Goal: Information Seeking & Learning: Learn about a topic

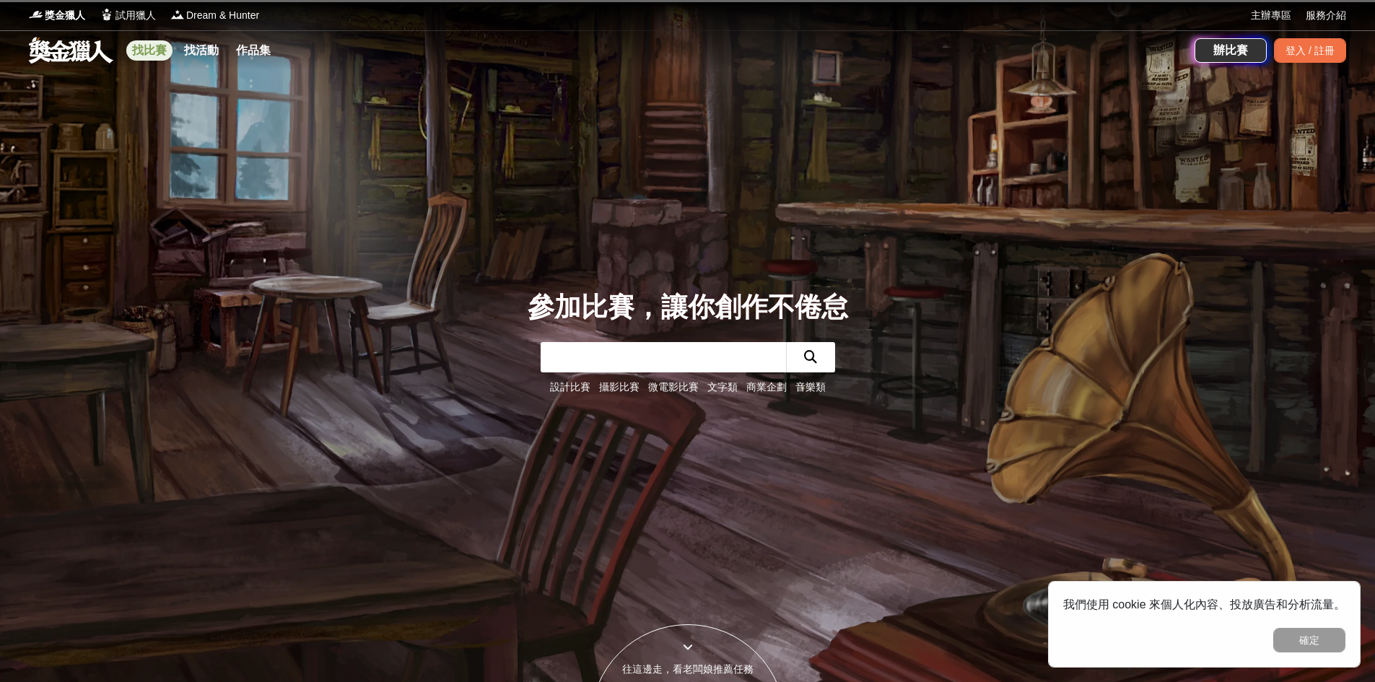
drag, startPoint x: 155, startPoint y: 52, endPoint x: 165, endPoint y: 60, distance: 12.9
click at [156, 52] on link "找比賽" at bounding box center [149, 50] width 46 height 20
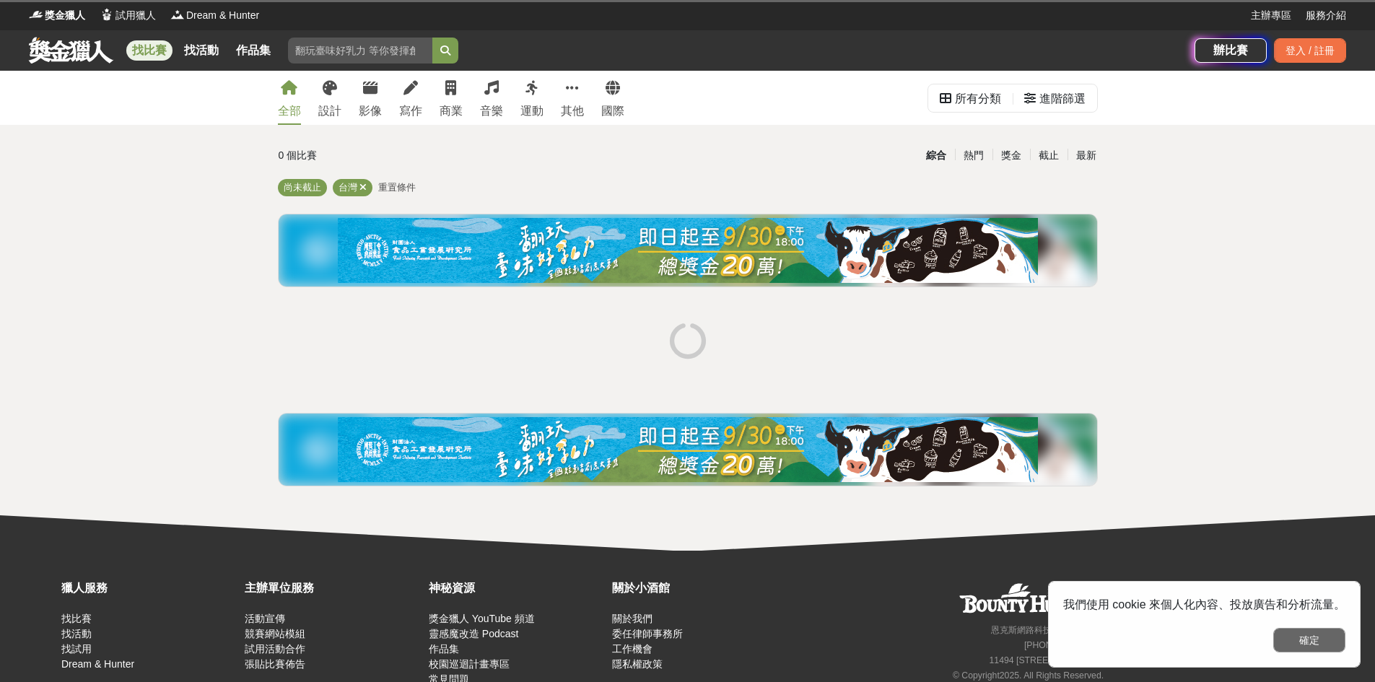
click at [1331, 647] on button "確定" at bounding box center [1309, 640] width 72 height 25
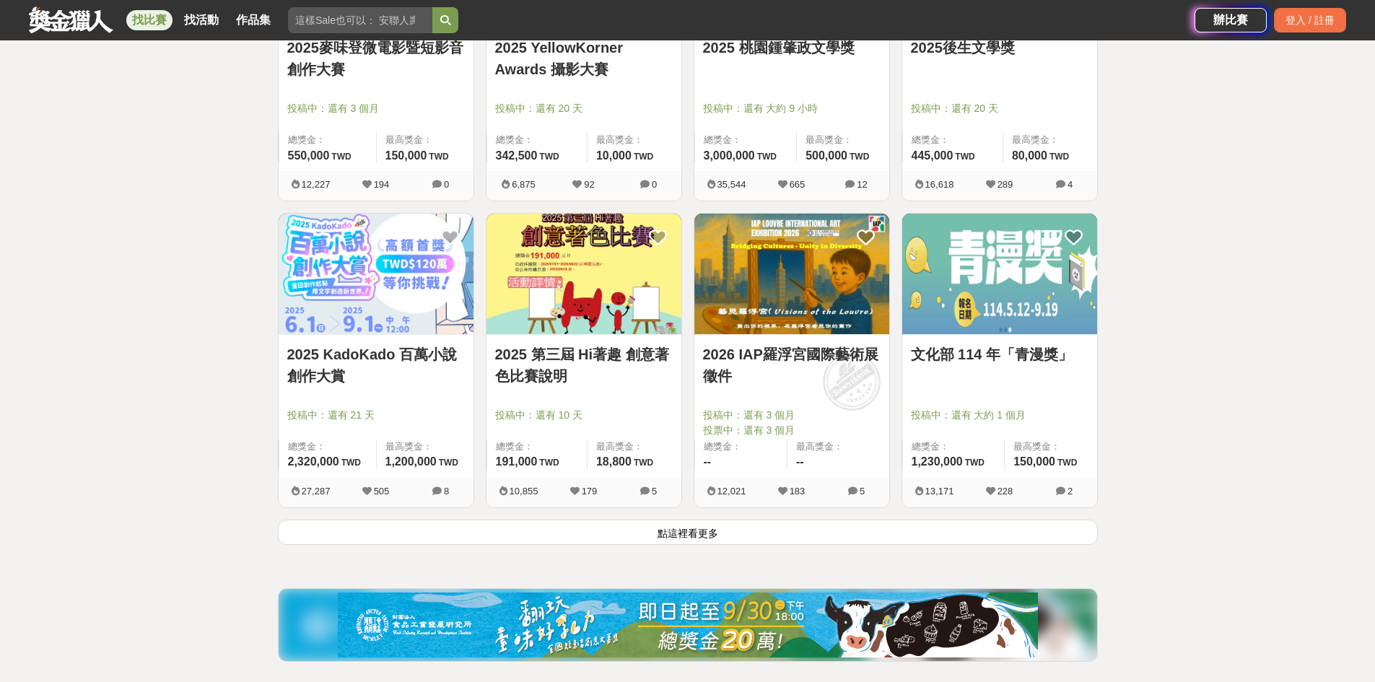
scroll to position [1660, 0]
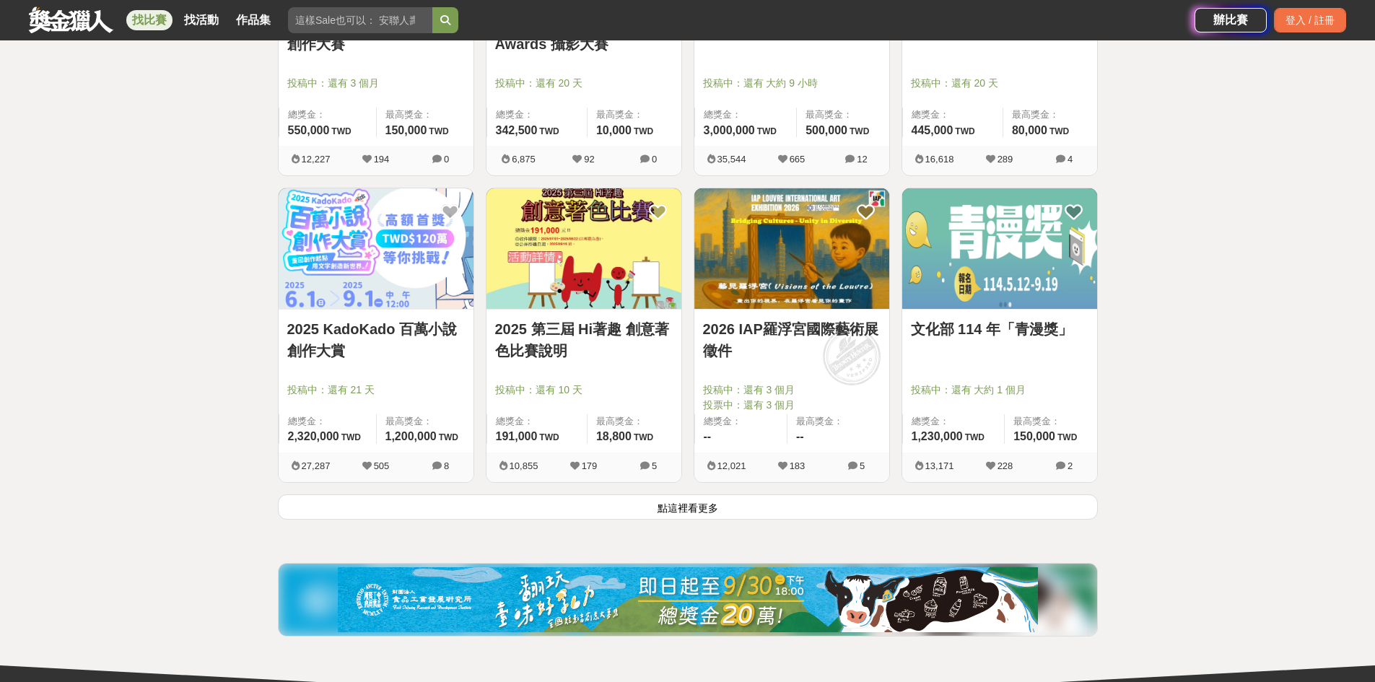
click at [742, 578] on img at bounding box center [688, 599] width 700 height 65
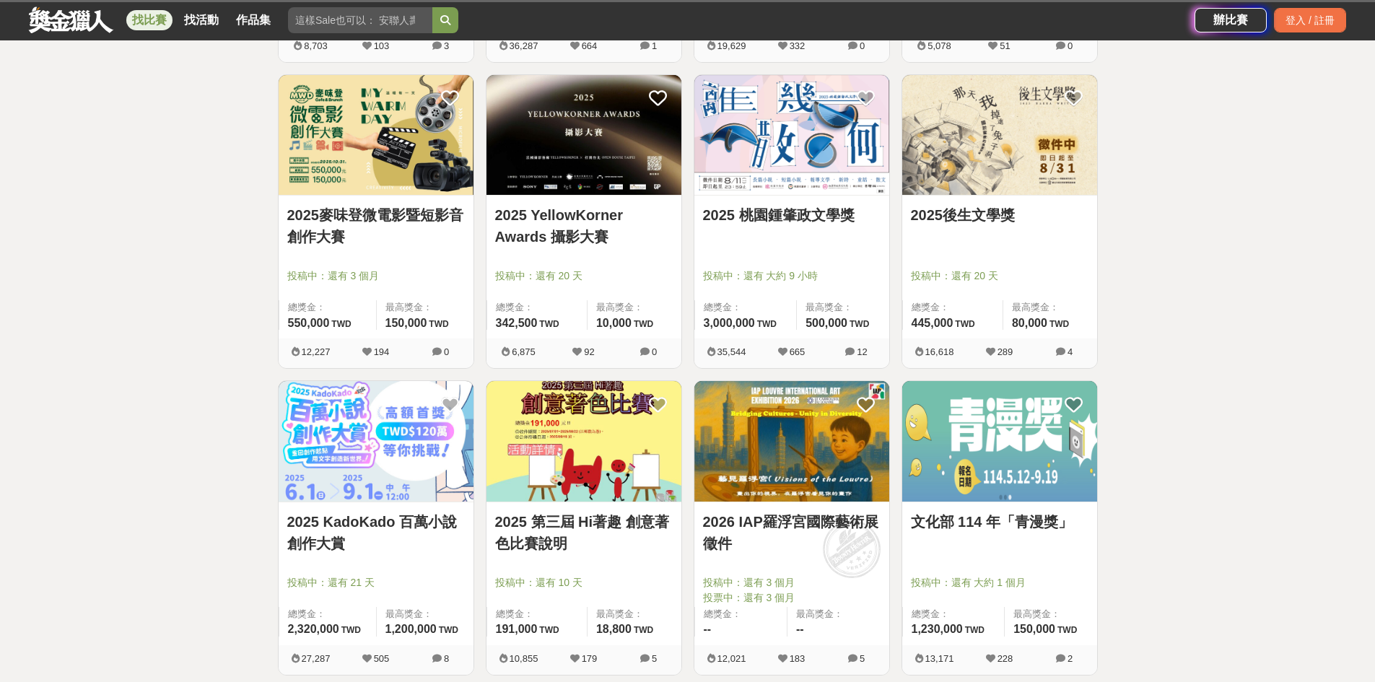
scroll to position [1660, 0]
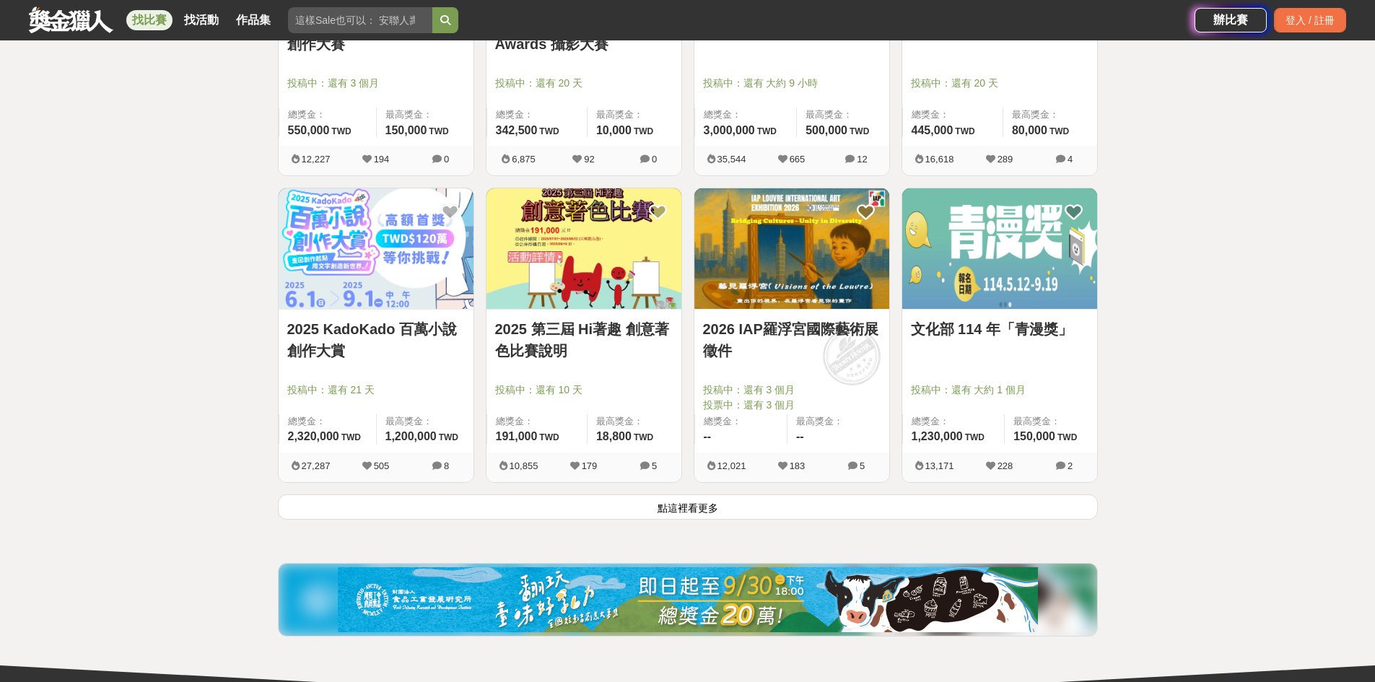
click at [688, 510] on button "點這裡看更多" at bounding box center [688, 507] width 820 height 25
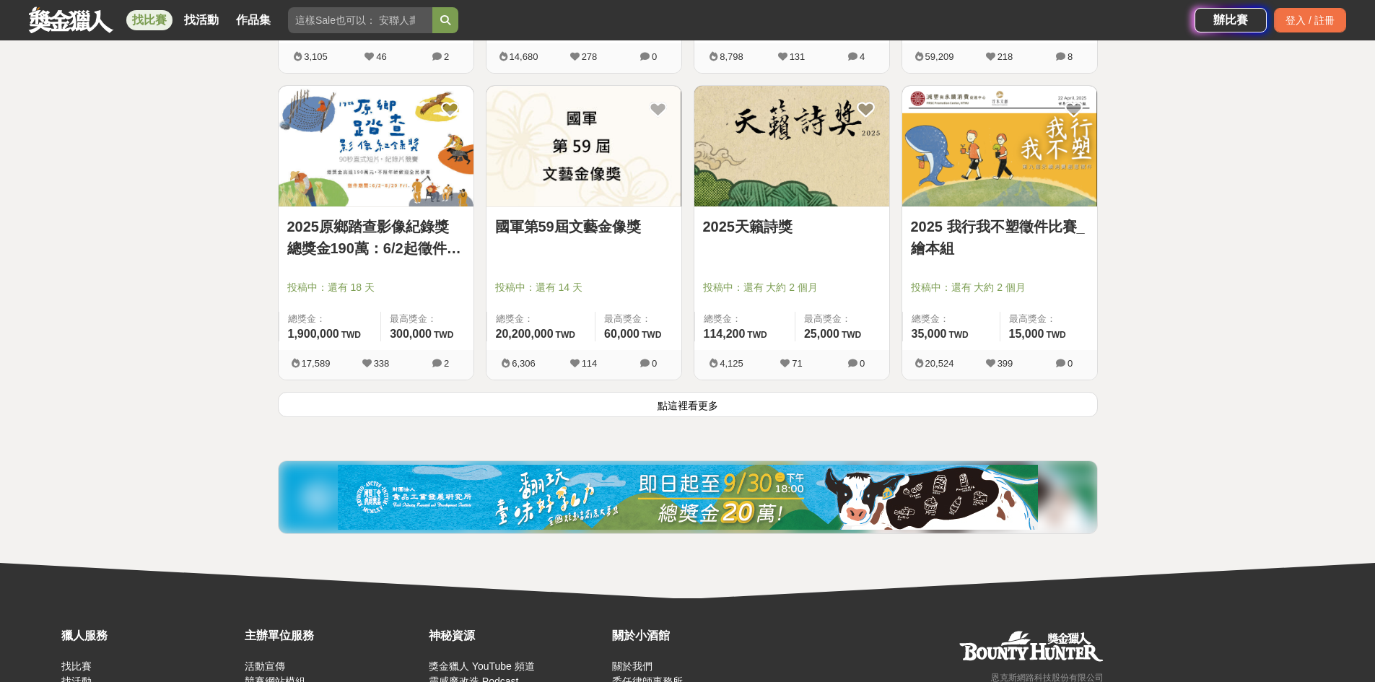
scroll to position [3610, 0]
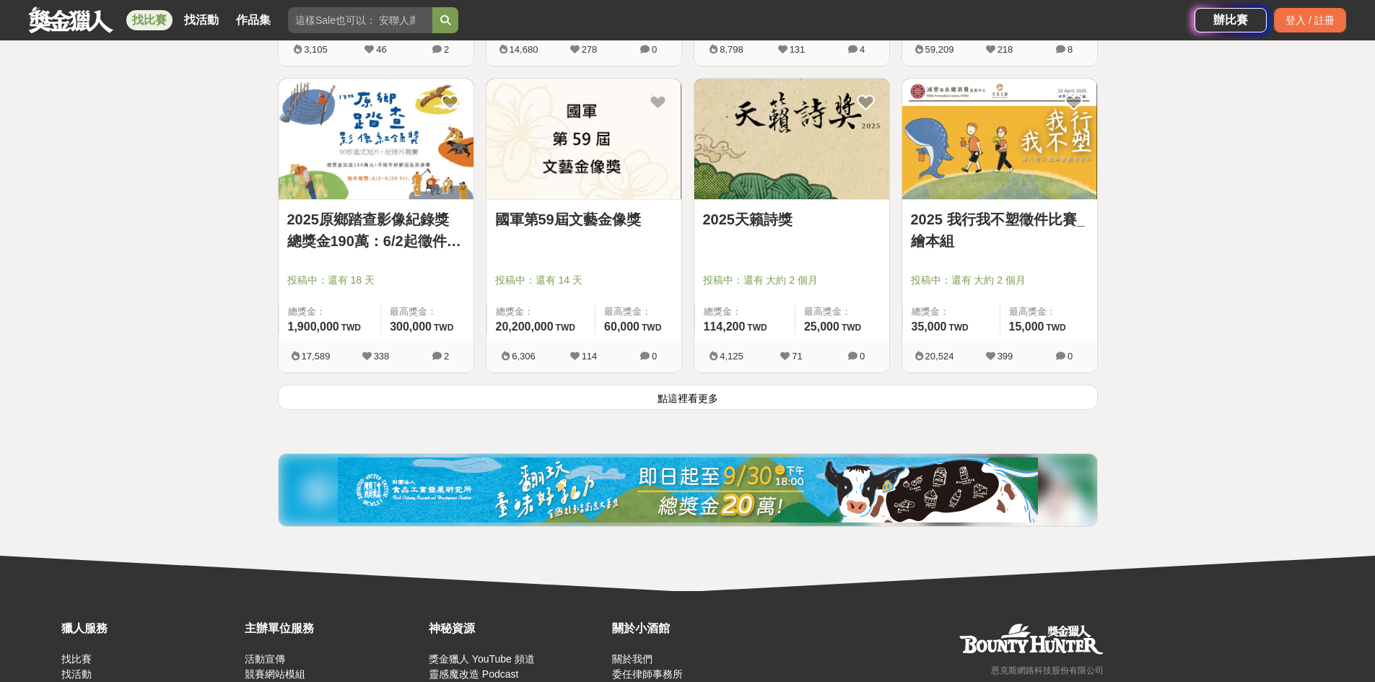
click at [771, 398] on button "點這裡看更多" at bounding box center [688, 397] width 820 height 25
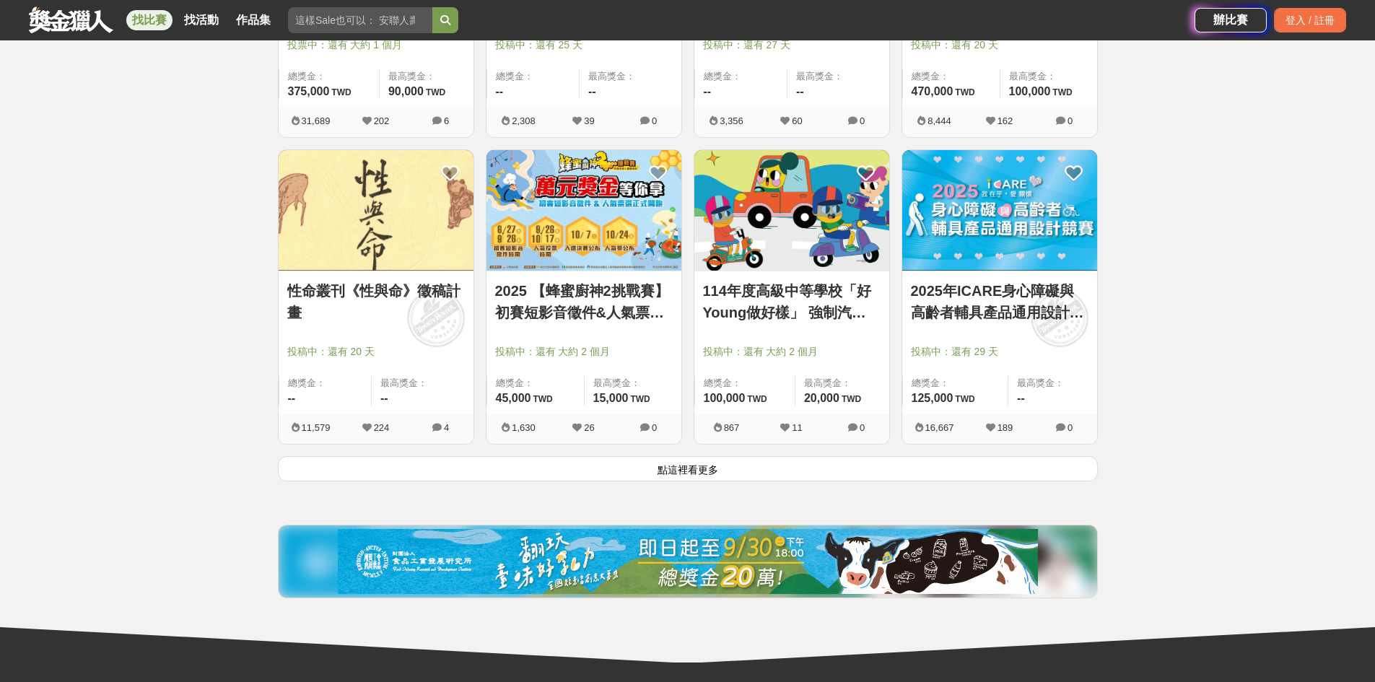
scroll to position [5414, 0]
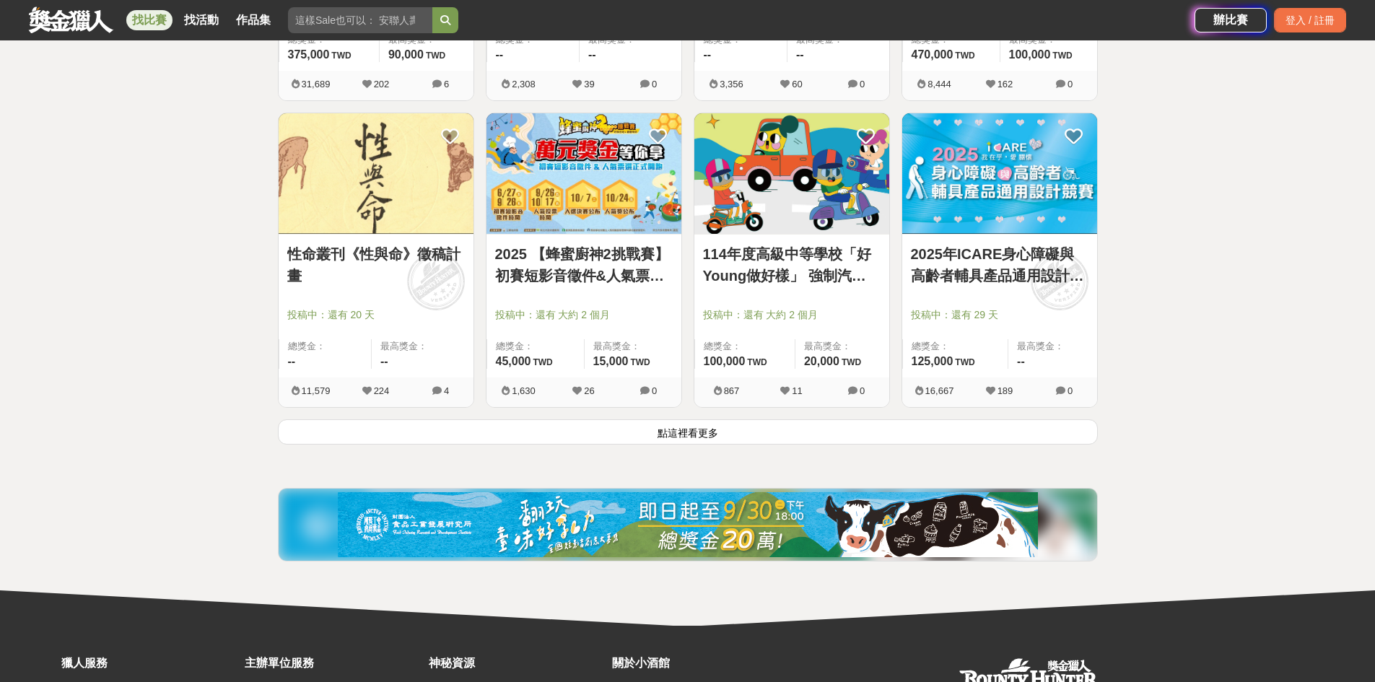
click at [741, 440] on button "點這裡看更多" at bounding box center [688, 431] width 820 height 25
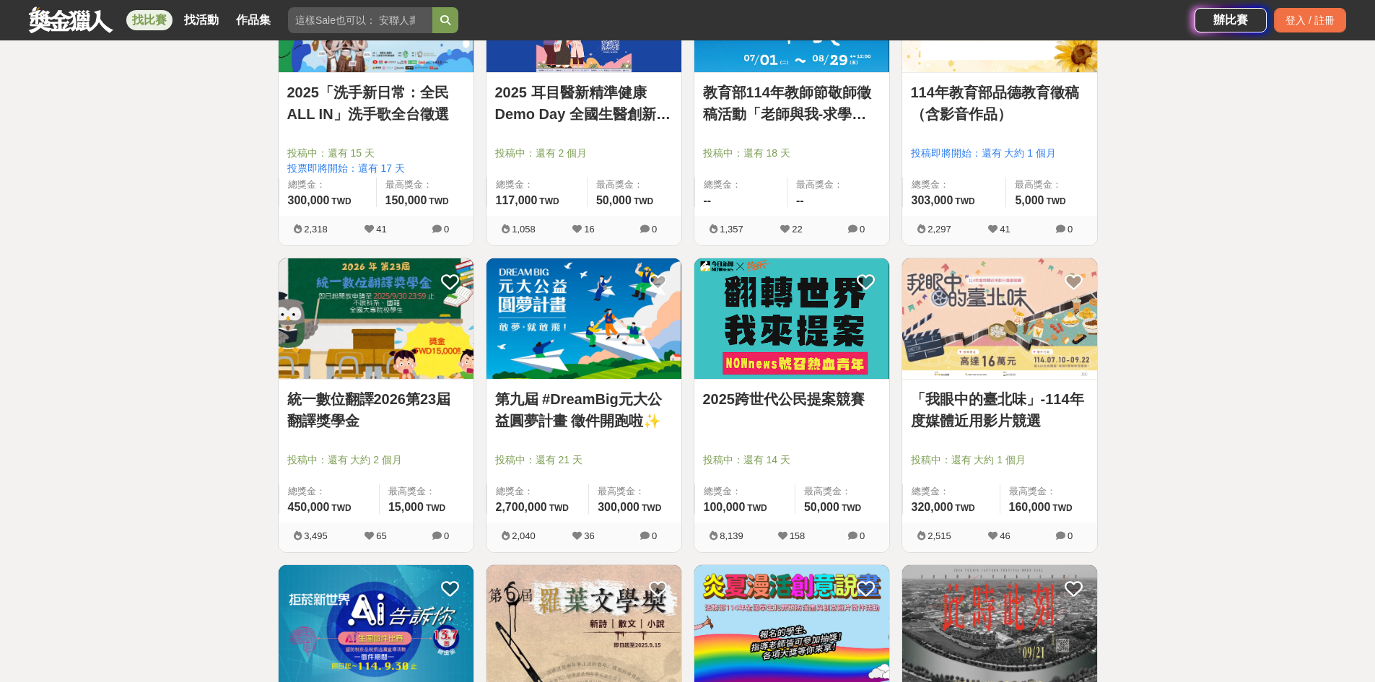
scroll to position [6497, 0]
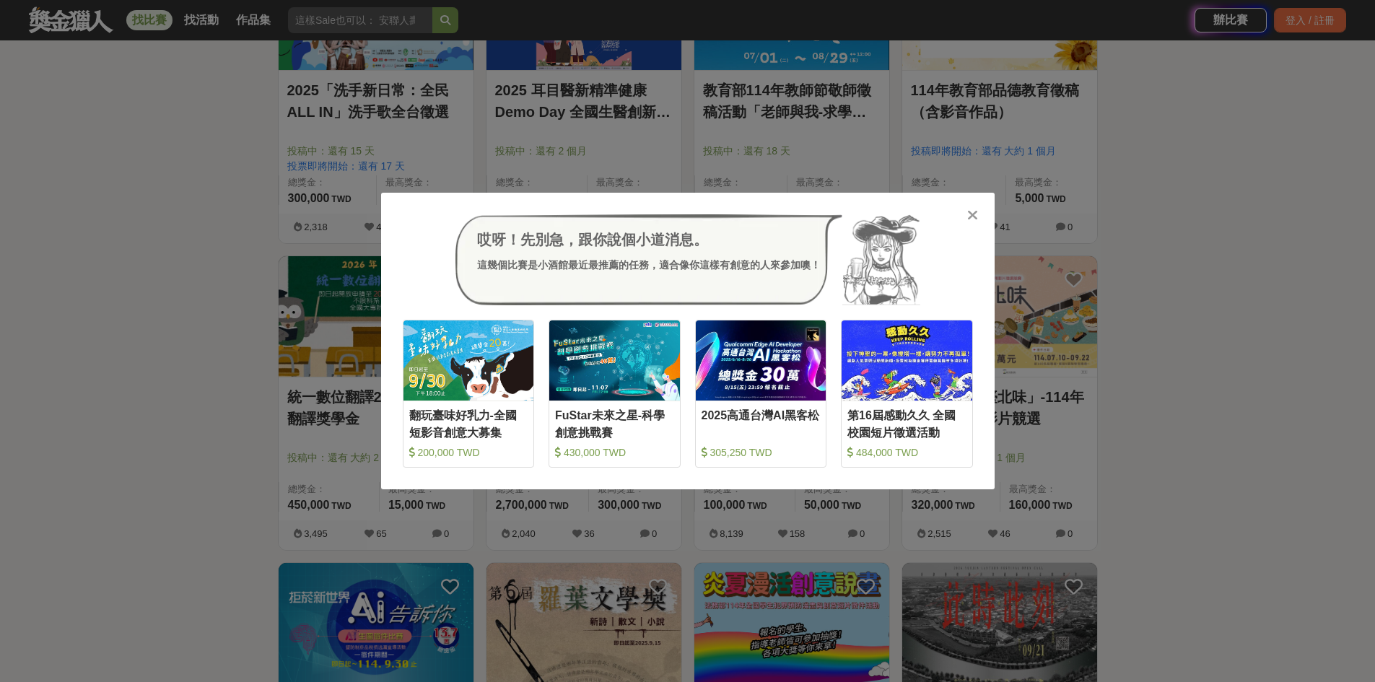
click at [976, 216] on icon at bounding box center [972, 215] width 11 height 14
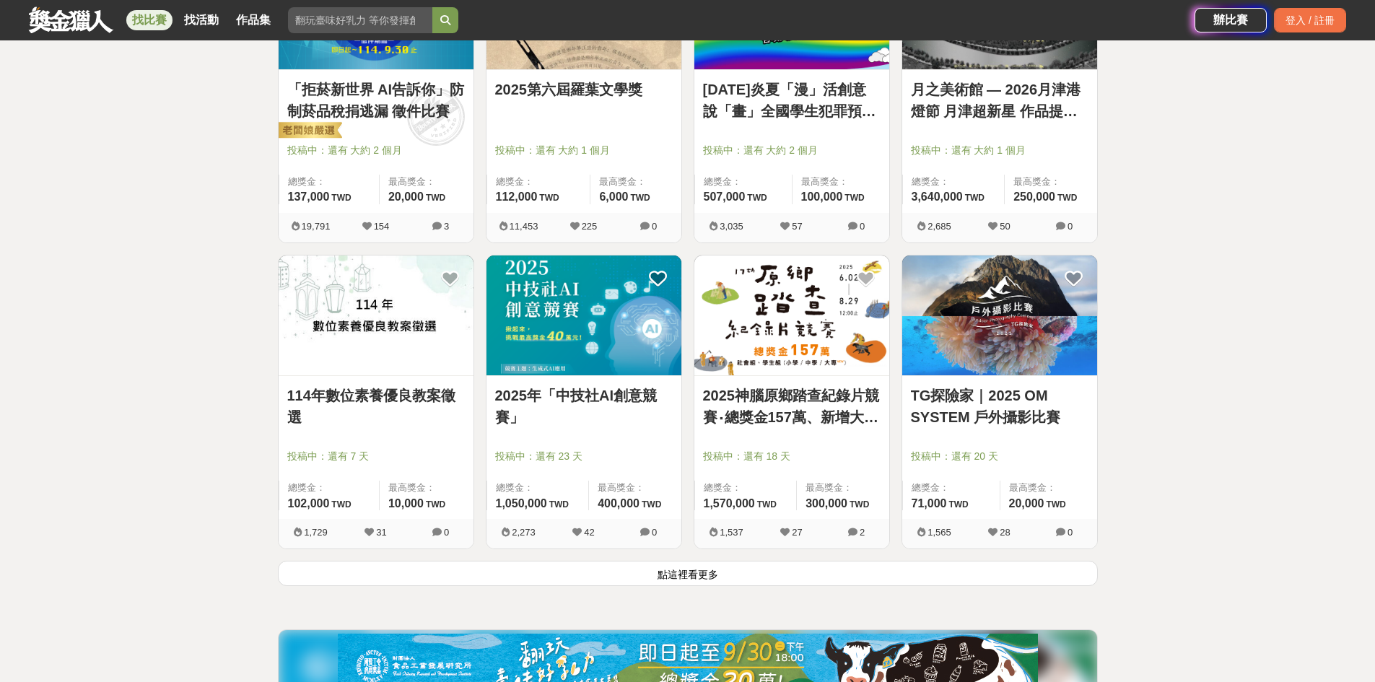
scroll to position [7147, 0]
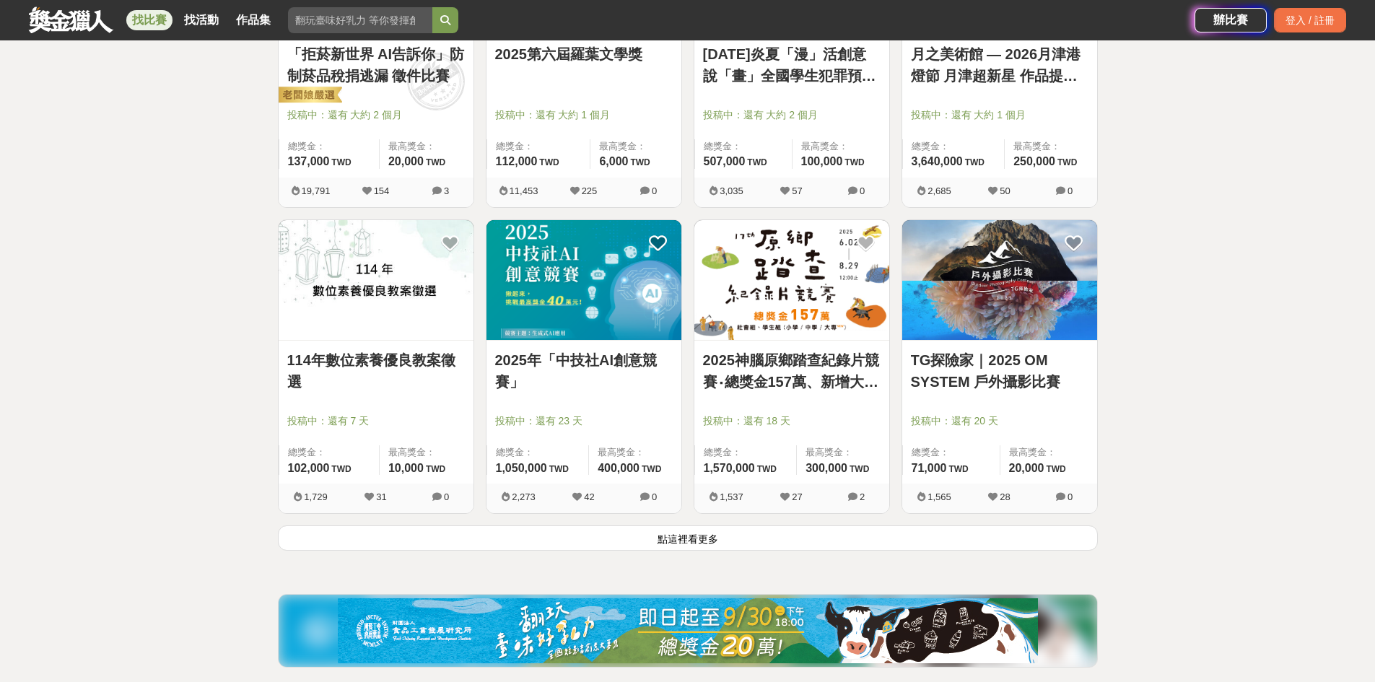
click at [771, 550] on button "點這裡看更多" at bounding box center [688, 538] width 820 height 25
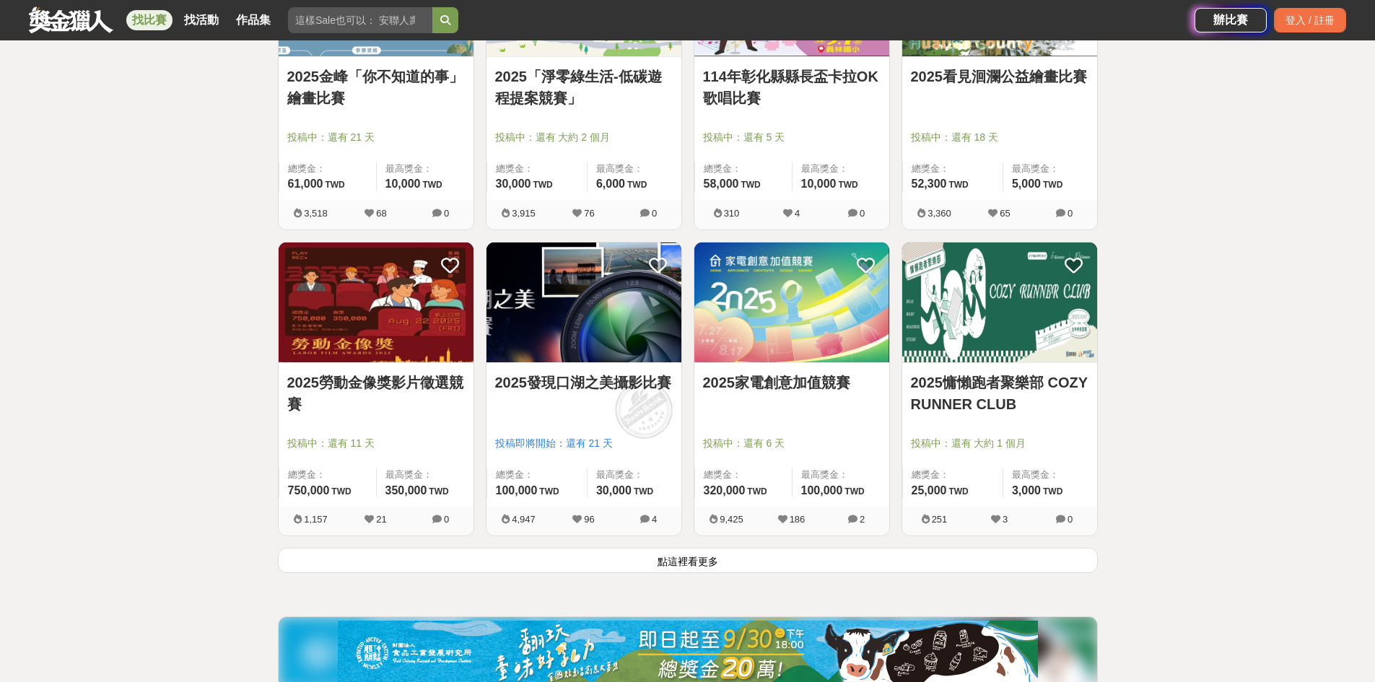
scroll to position [9096, 0]
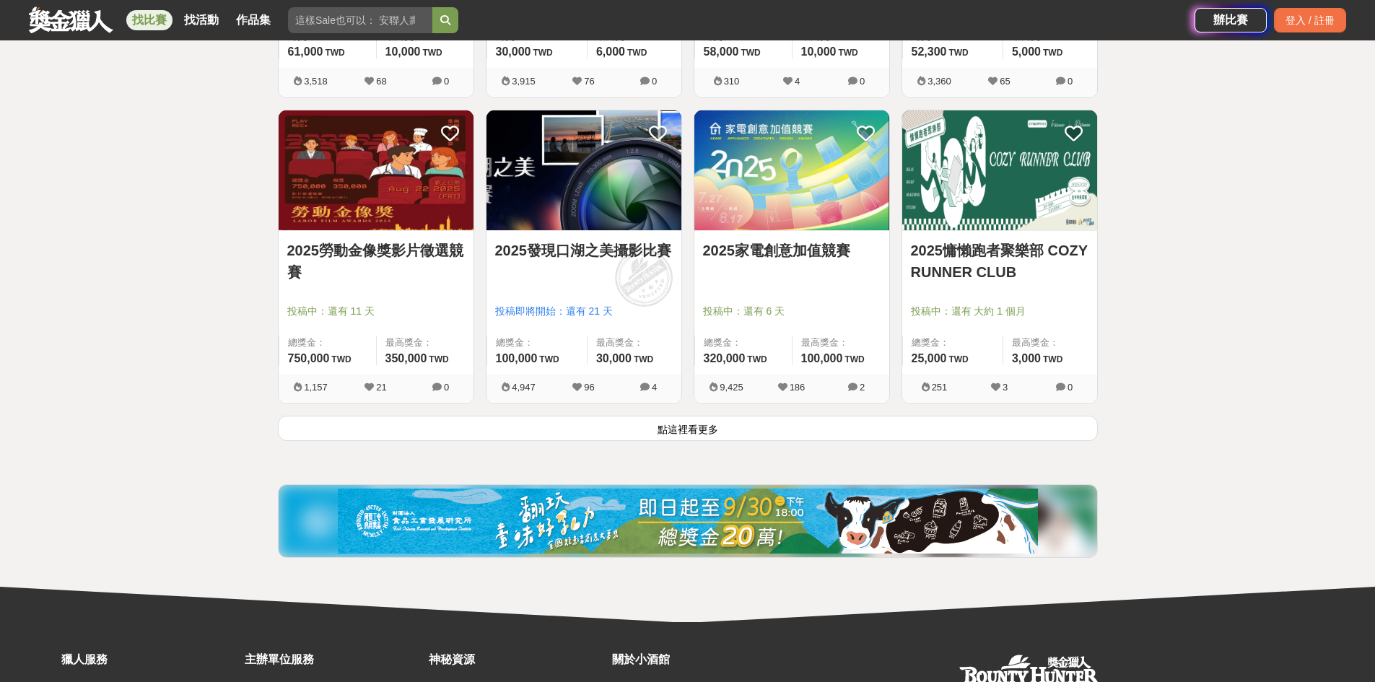
click at [668, 432] on button "點這裡看更多" at bounding box center [688, 428] width 820 height 25
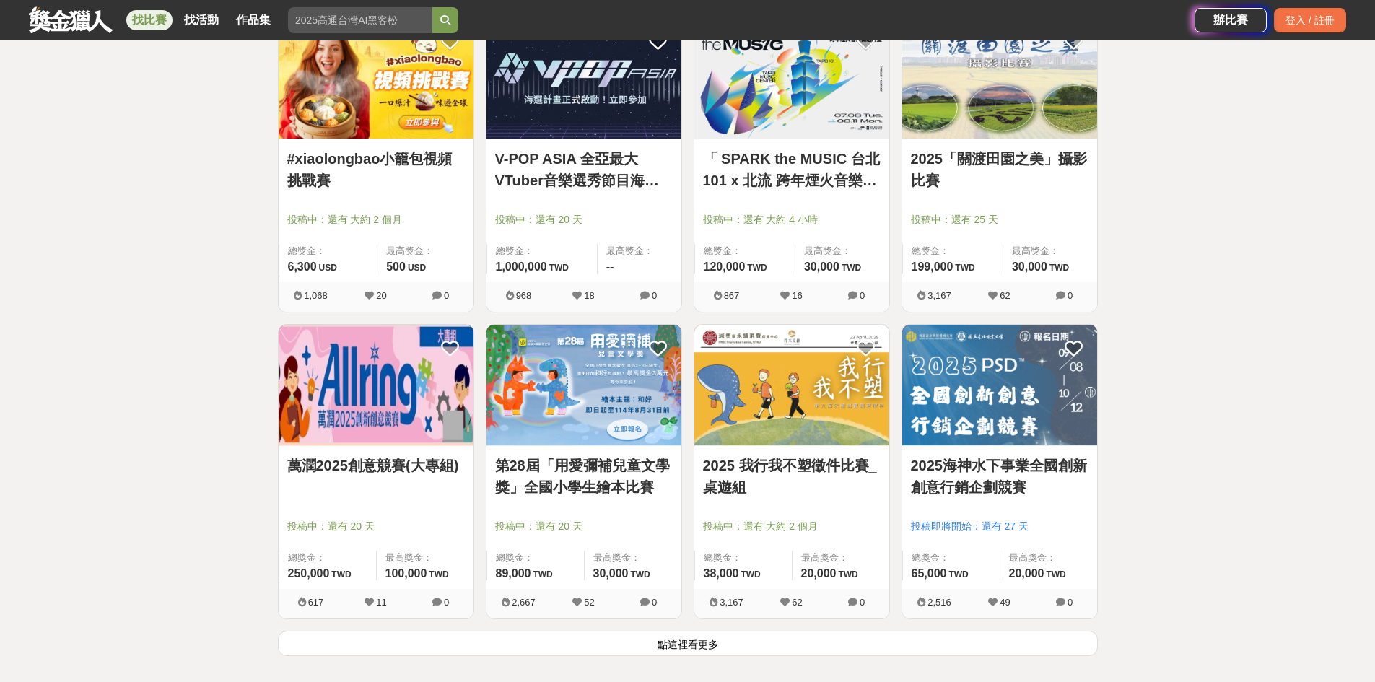
scroll to position [10757, 0]
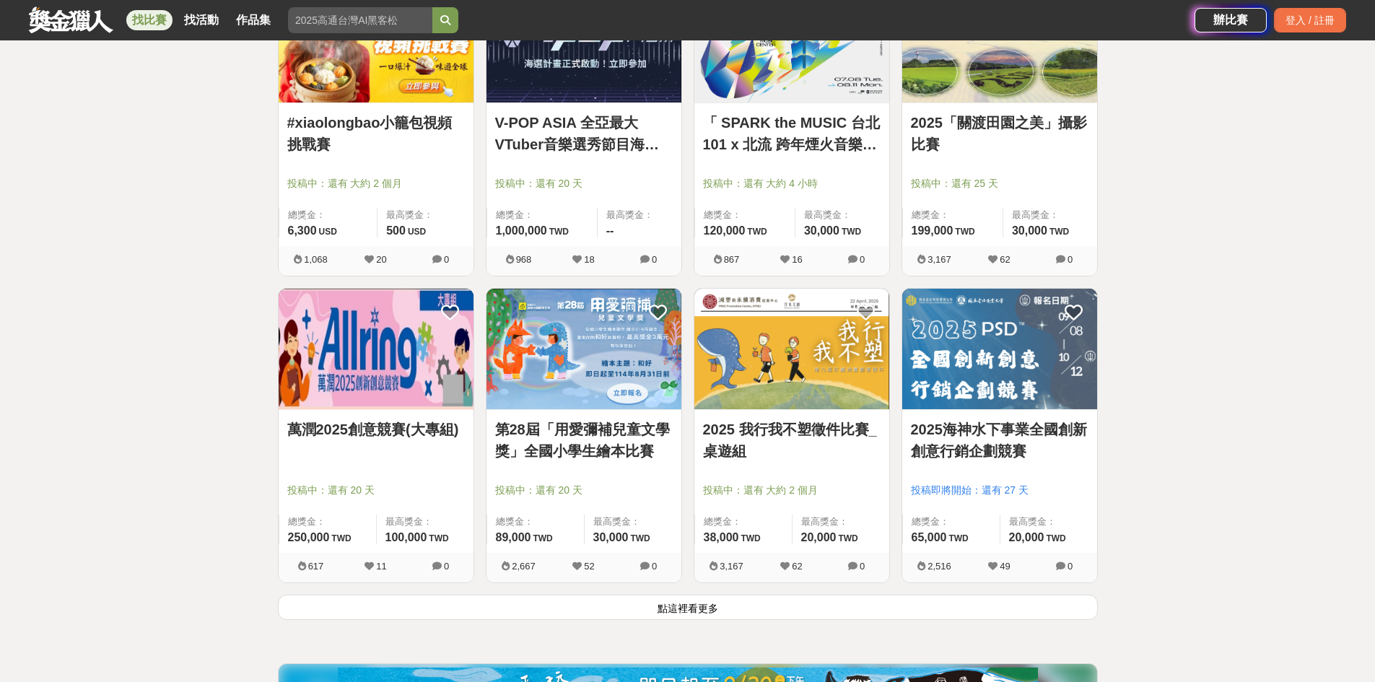
click at [928, 611] on button "點這裡看更多" at bounding box center [688, 607] width 820 height 25
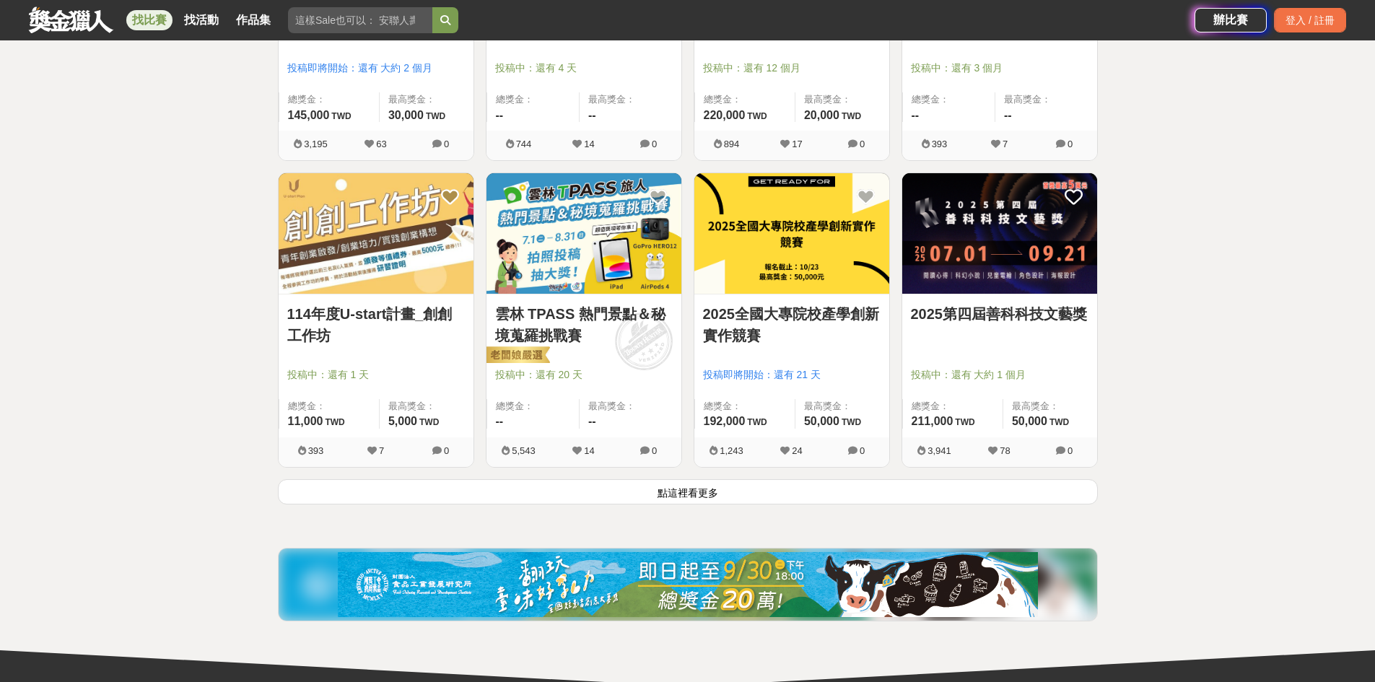
scroll to position [12933, 0]
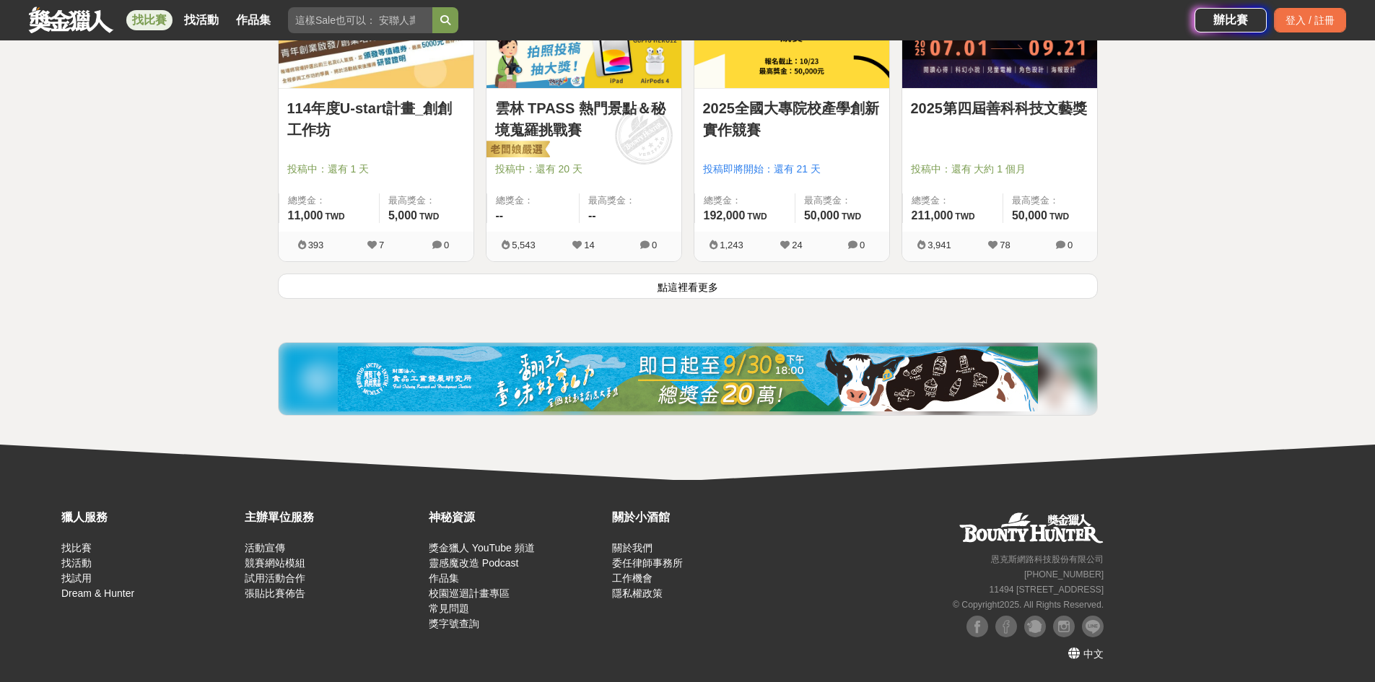
click at [632, 289] on button "點這裡看更多" at bounding box center [688, 286] width 820 height 25
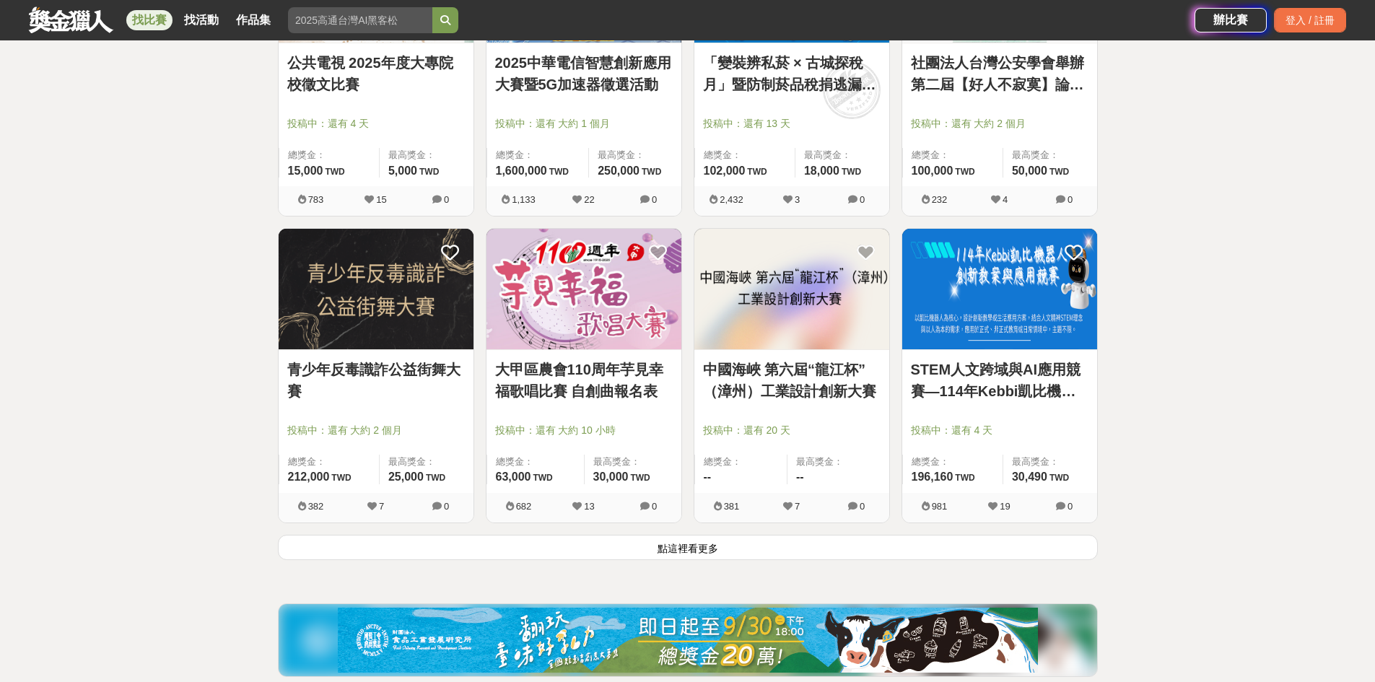
scroll to position [14521, 0]
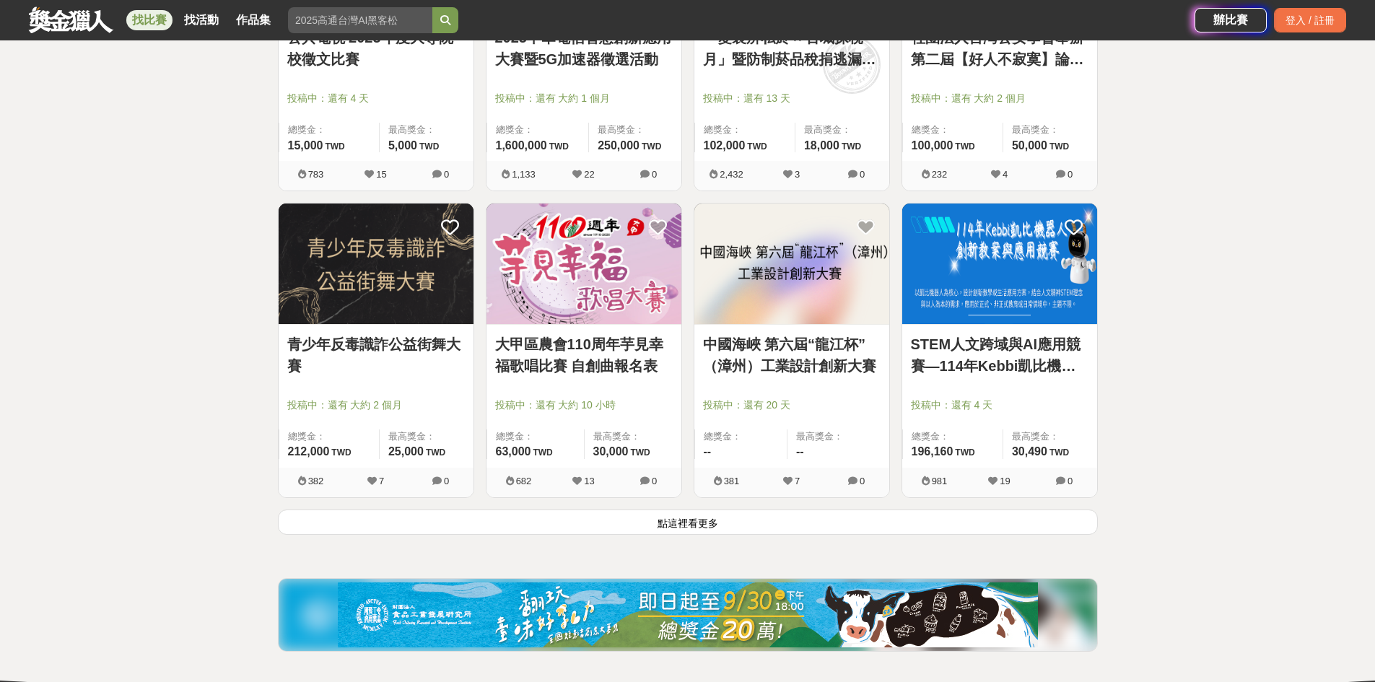
click at [695, 535] on button "點這裡看更多" at bounding box center [688, 522] width 820 height 25
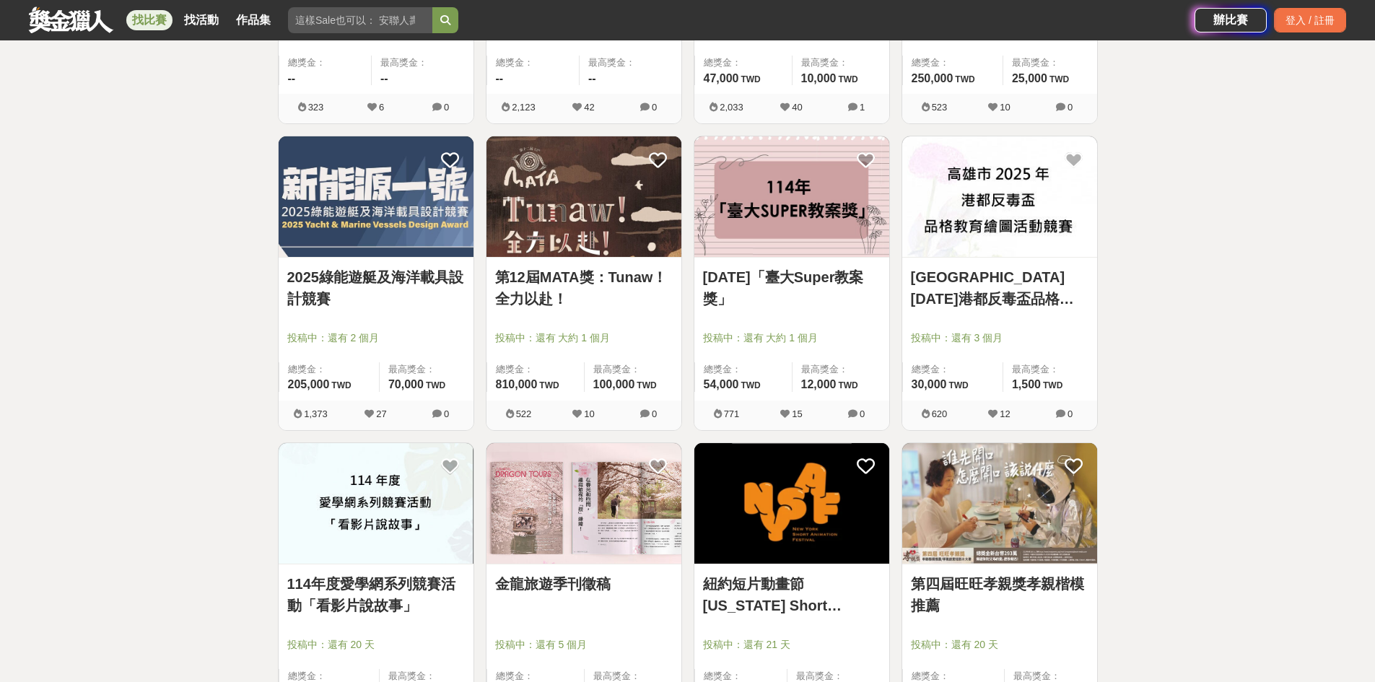
scroll to position [16326, 0]
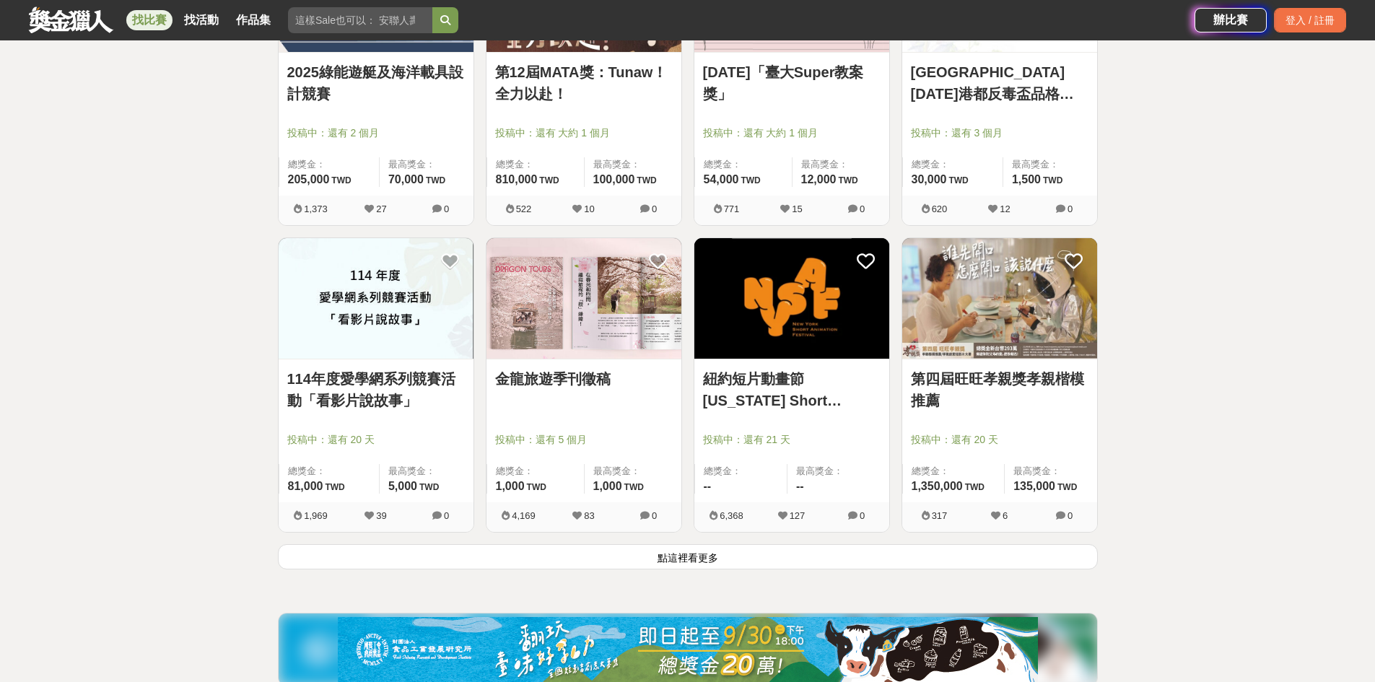
click at [762, 570] on button "點這裡看更多" at bounding box center [688, 556] width 820 height 25
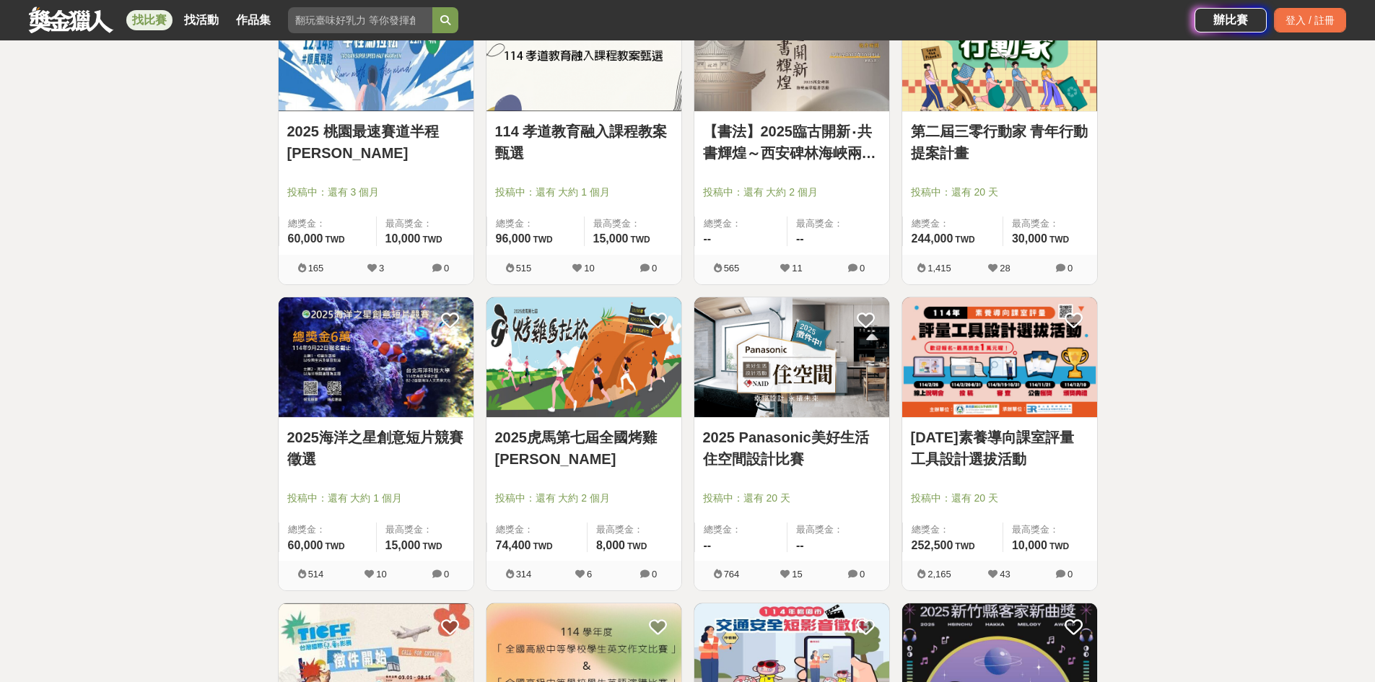
scroll to position [17697, 0]
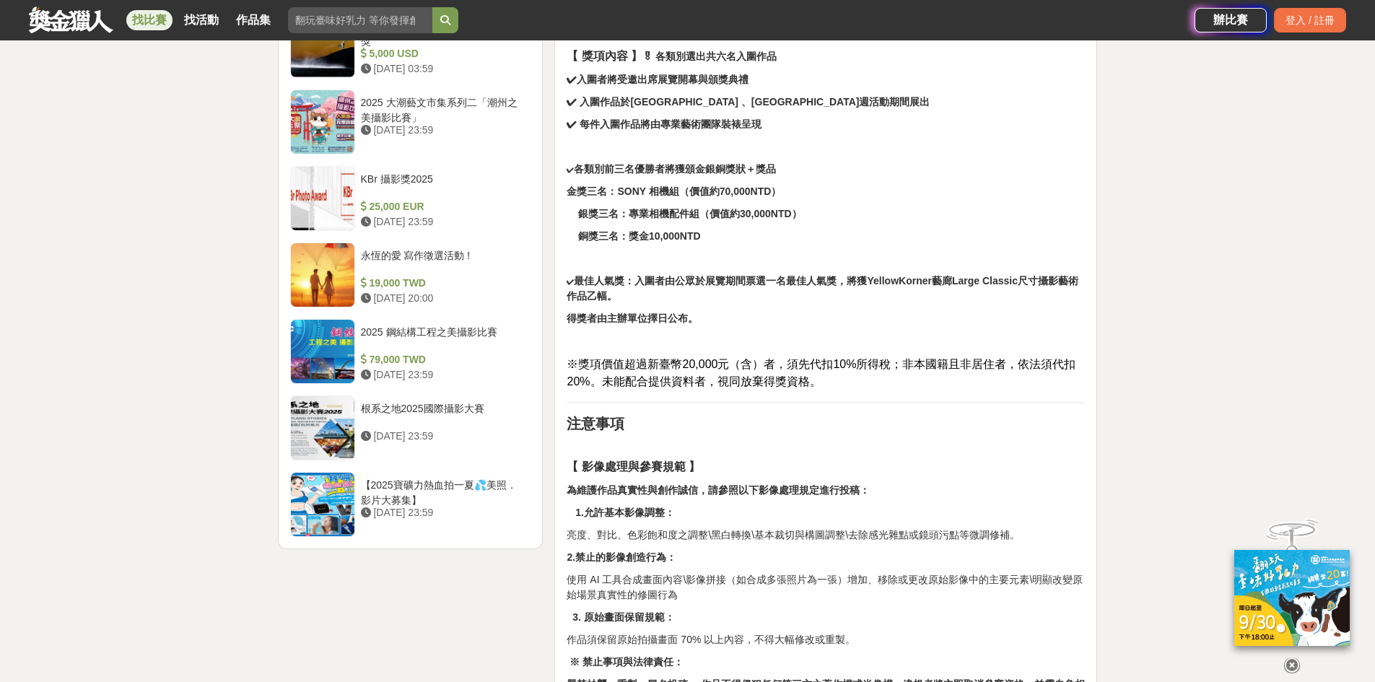
scroll to position [1588, 0]
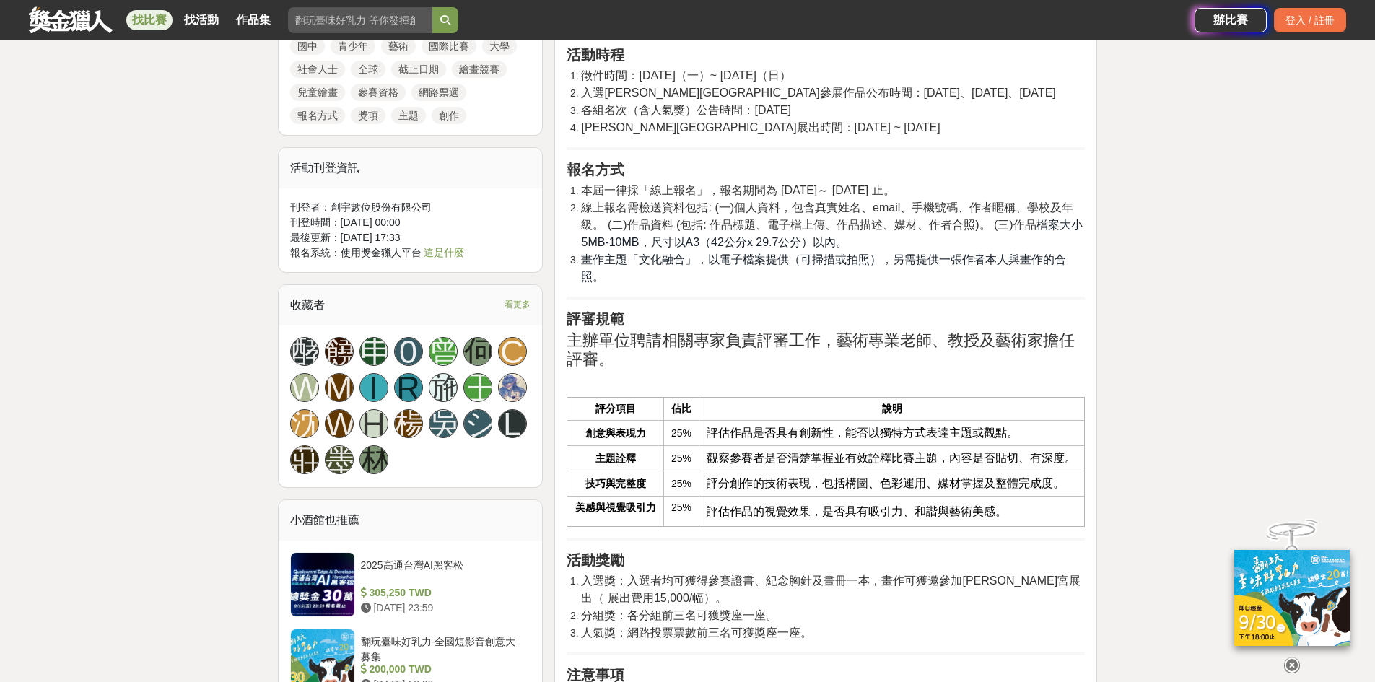
scroll to position [1444, 0]
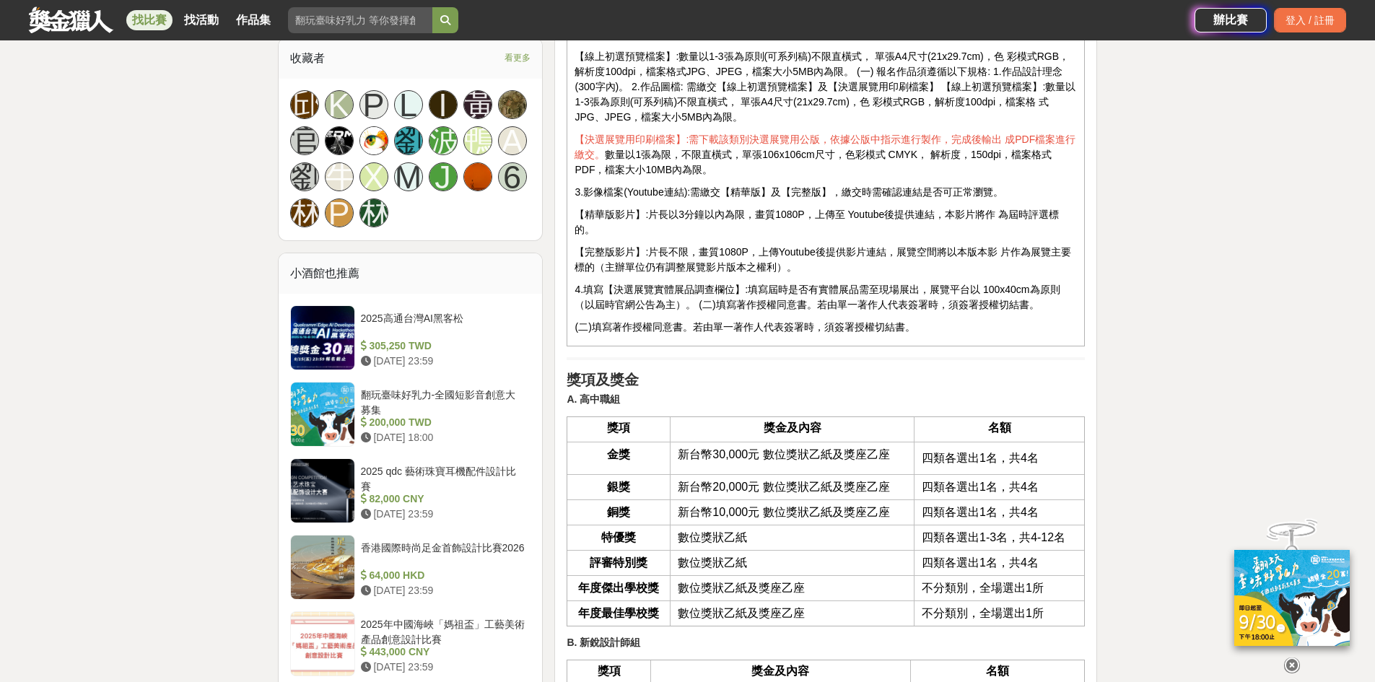
scroll to position [2021, 0]
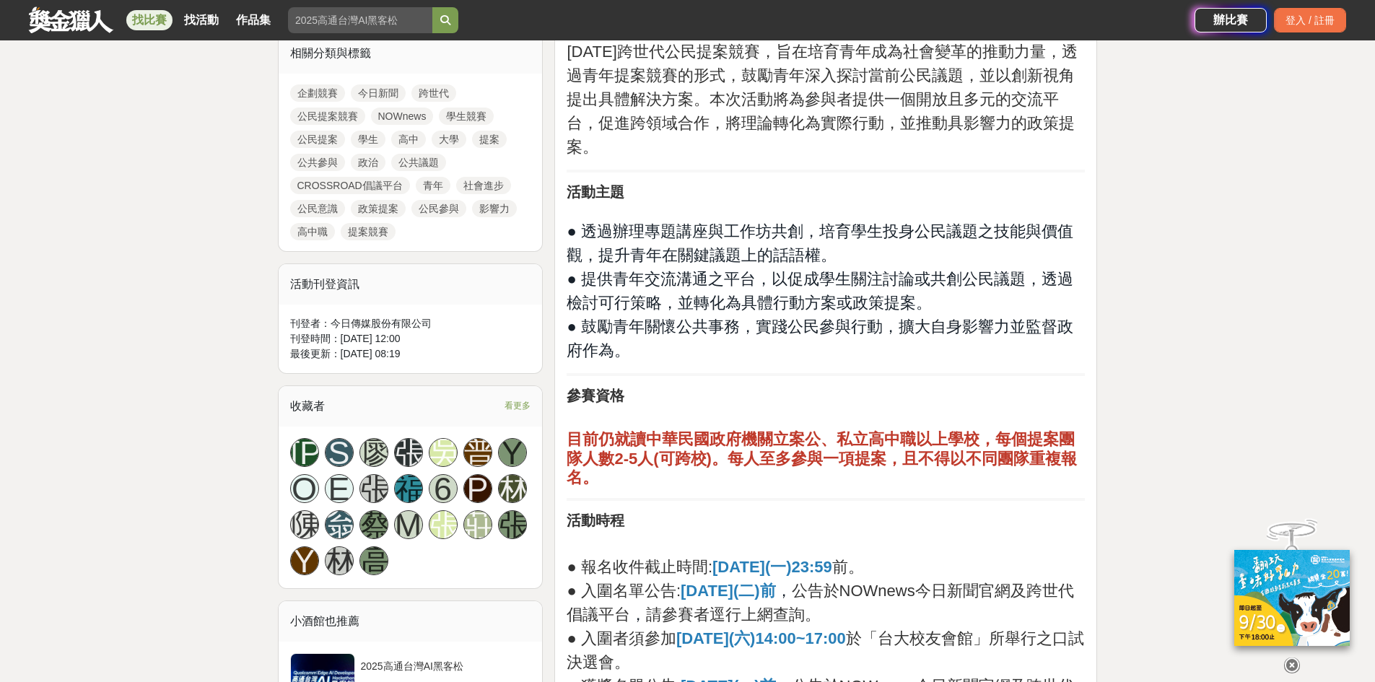
scroll to position [938, 0]
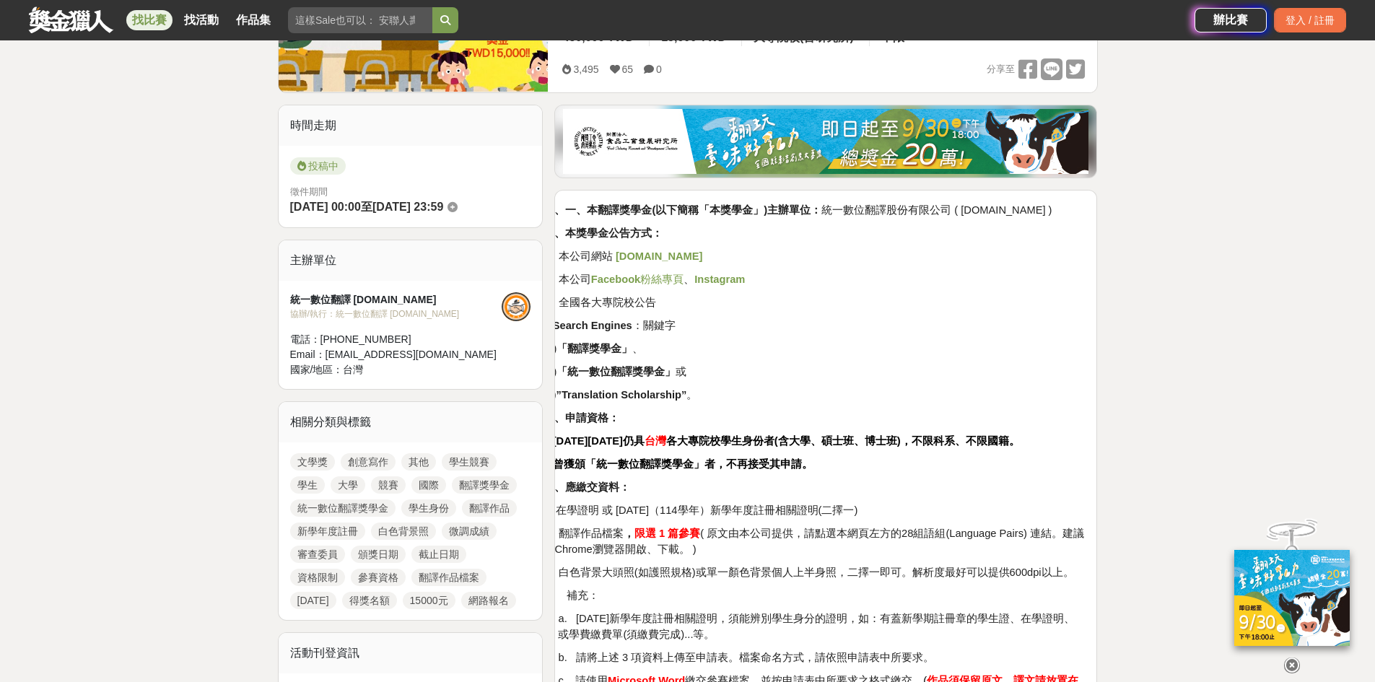
scroll to position [433, 0]
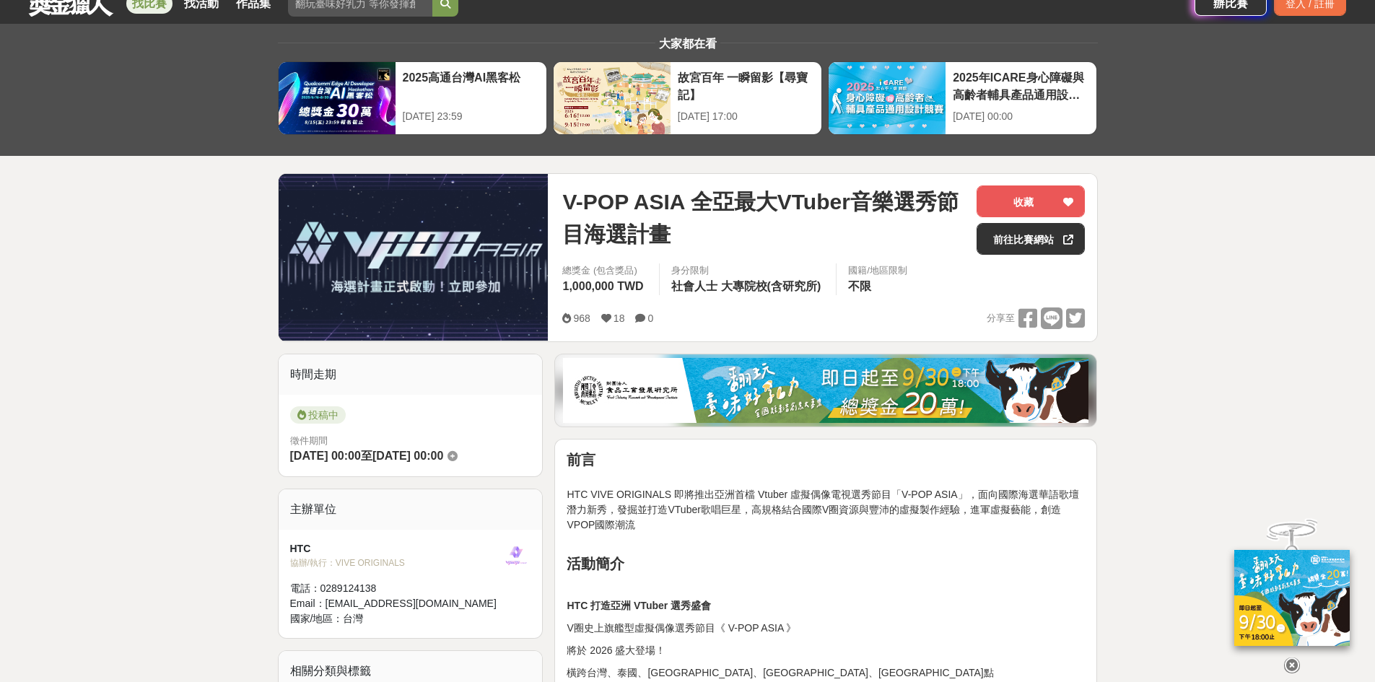
scroll to position [72, 0]
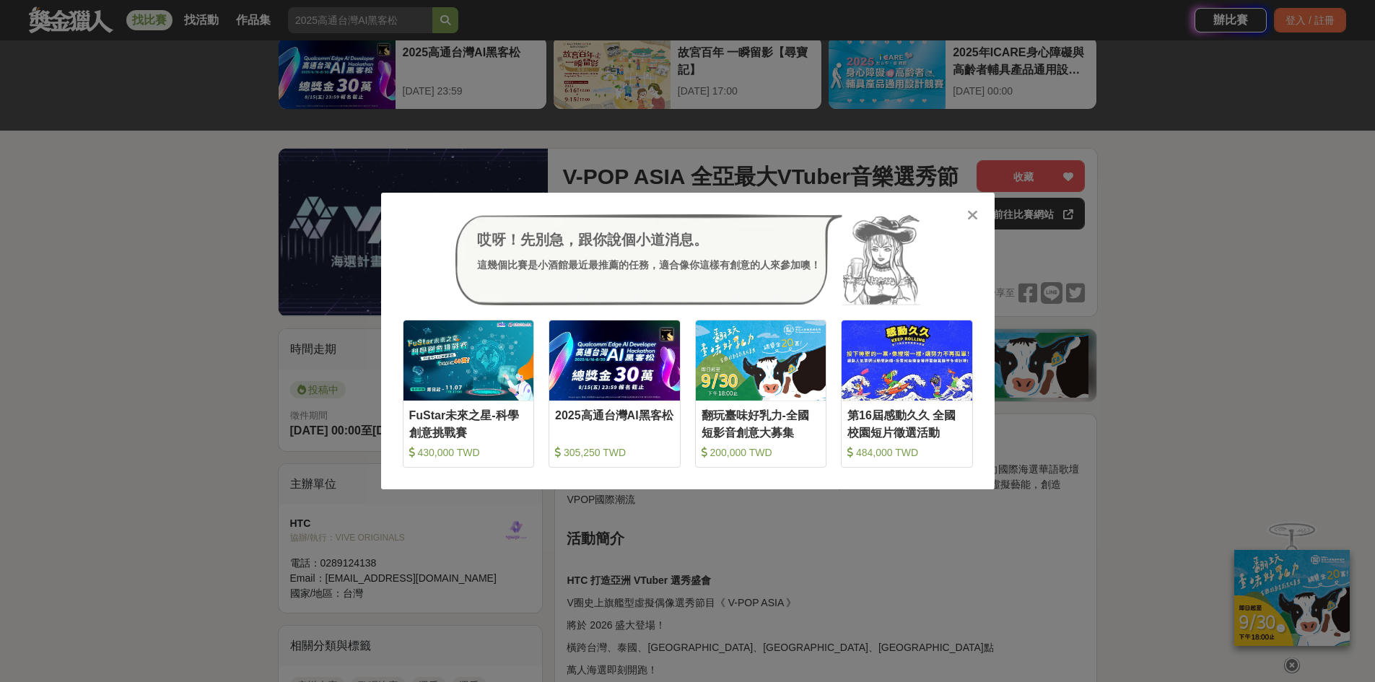
click at [978, 220] on div at bounding box center [973, 214] width 14 height 14
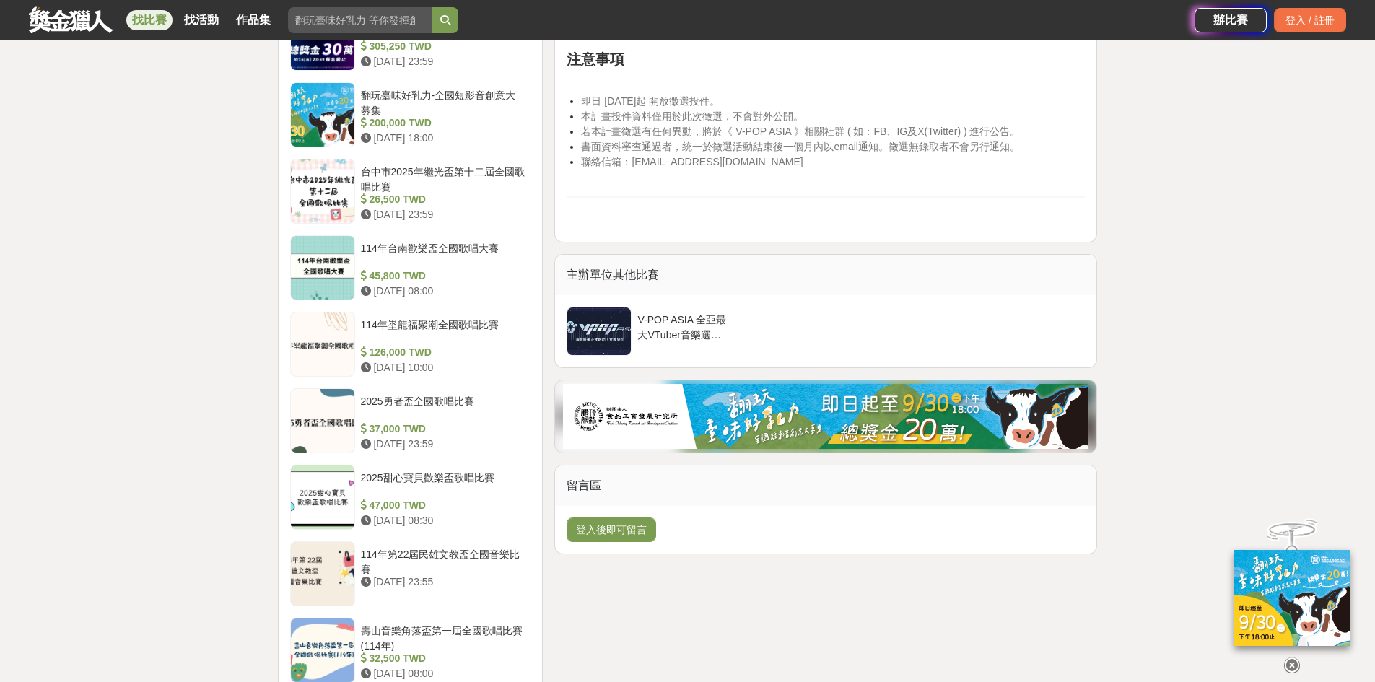
scroll to position [1299, 0]
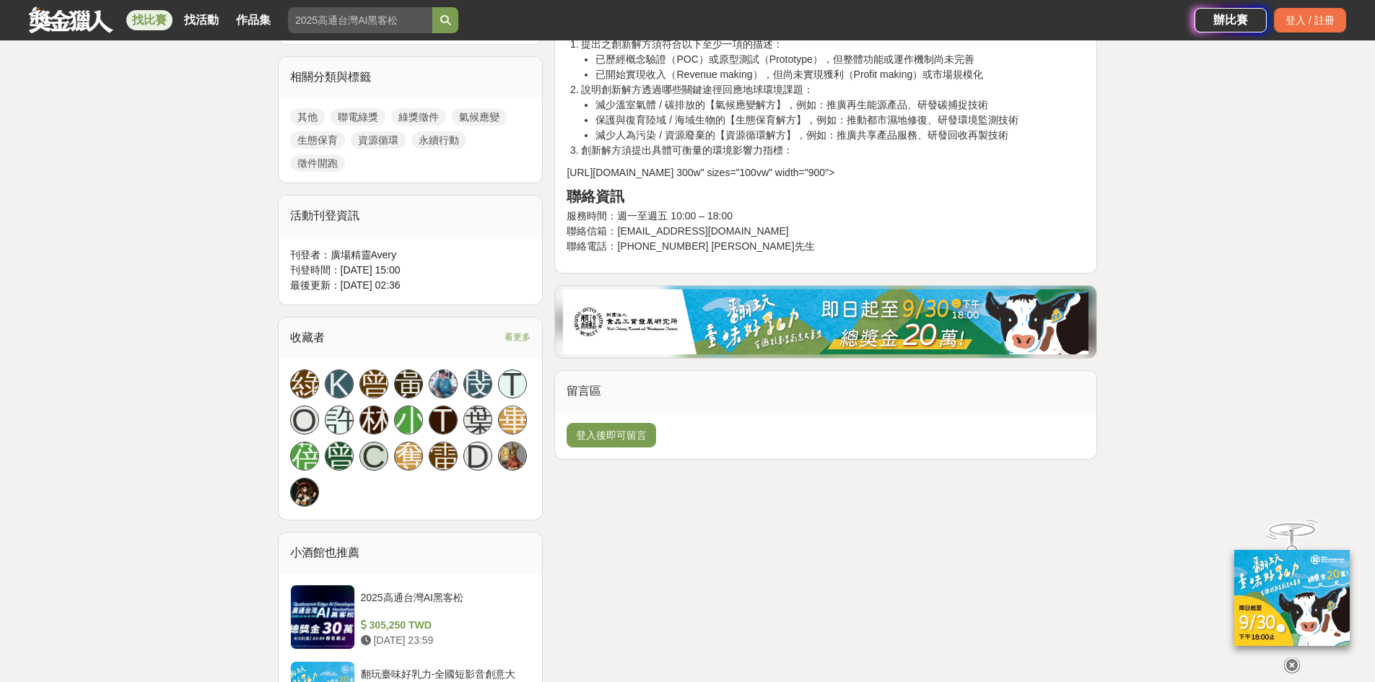
scroll to position [722, 0]
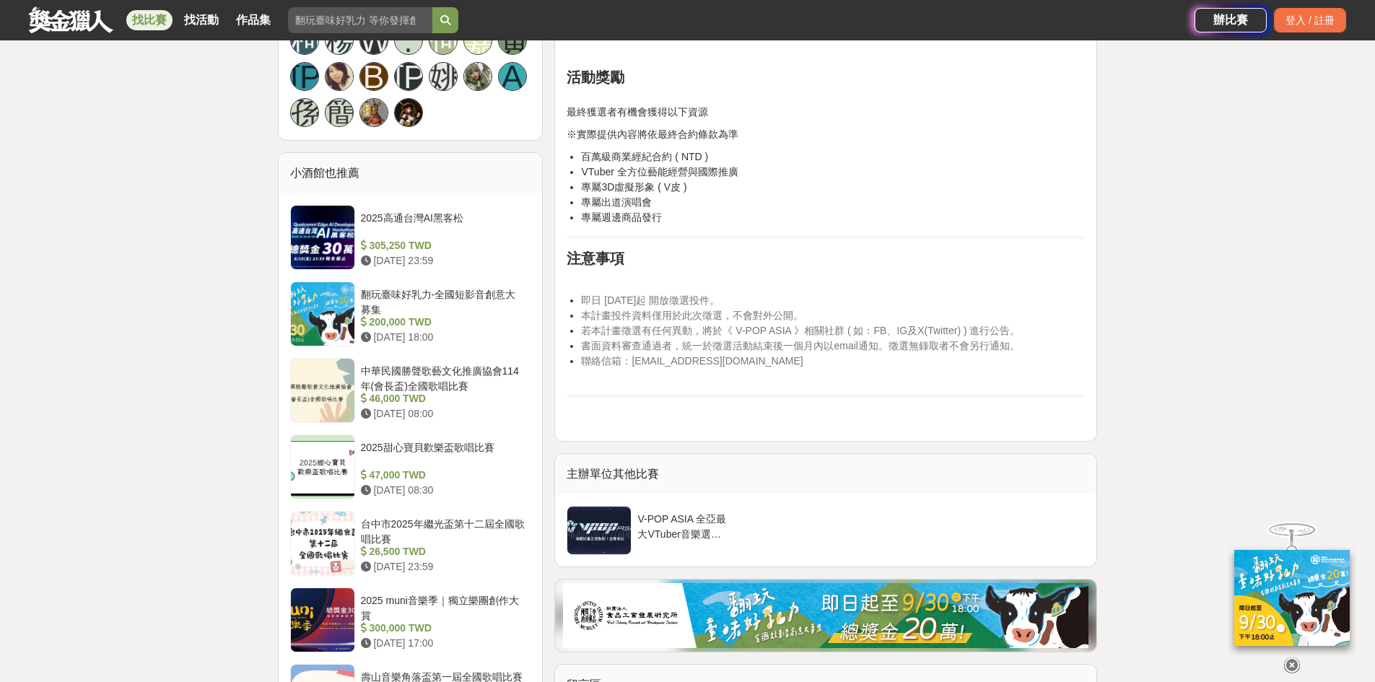
scroll to position [1227, 0]
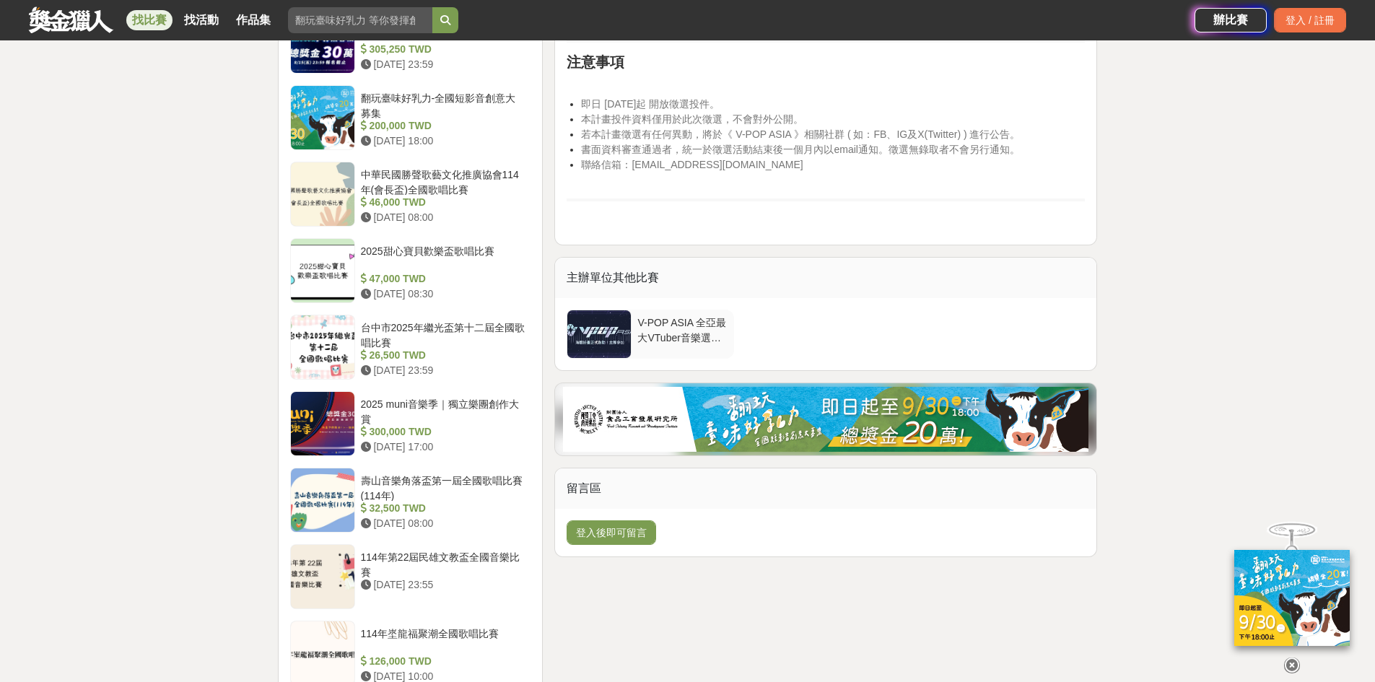
click at [614, 334] on div at bounding box center [599, 334] width 64 height 48
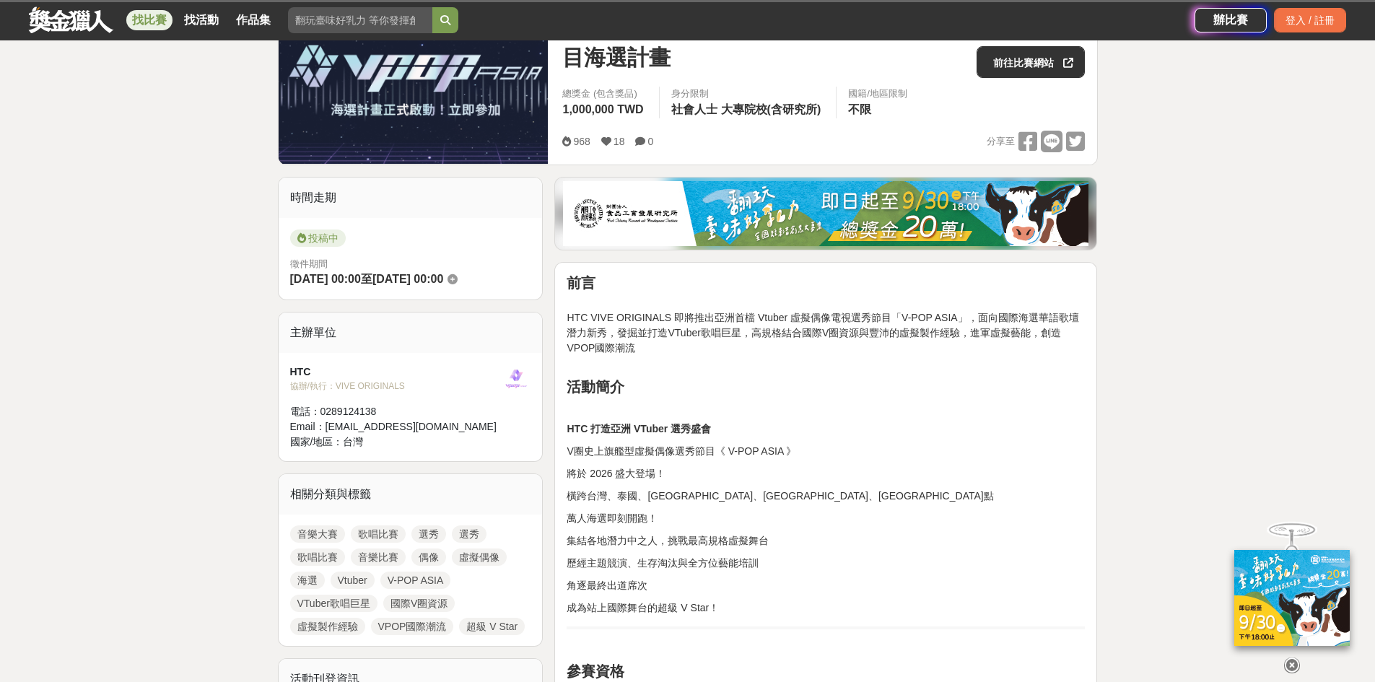
scroll to position [0, 0]
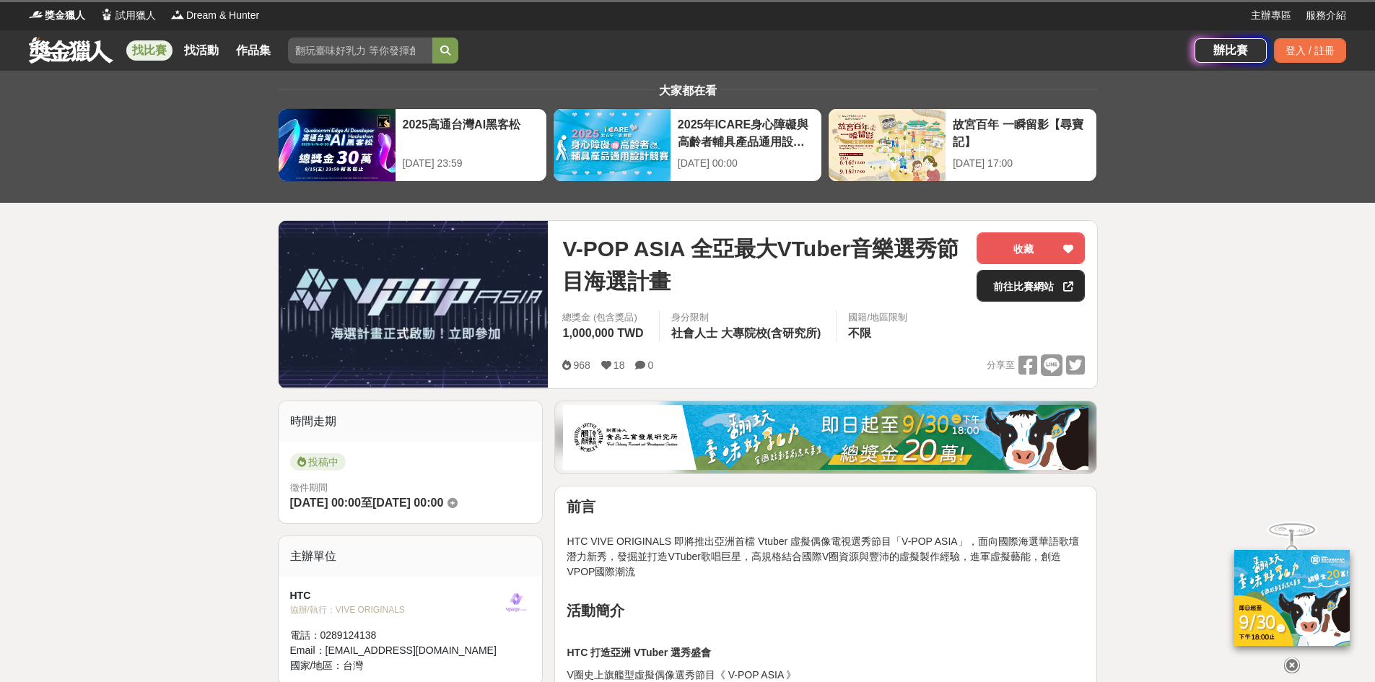
click at [1039, 278] on link "前往比賽網站" at bounding box center [1031, 286] width 108 height 32
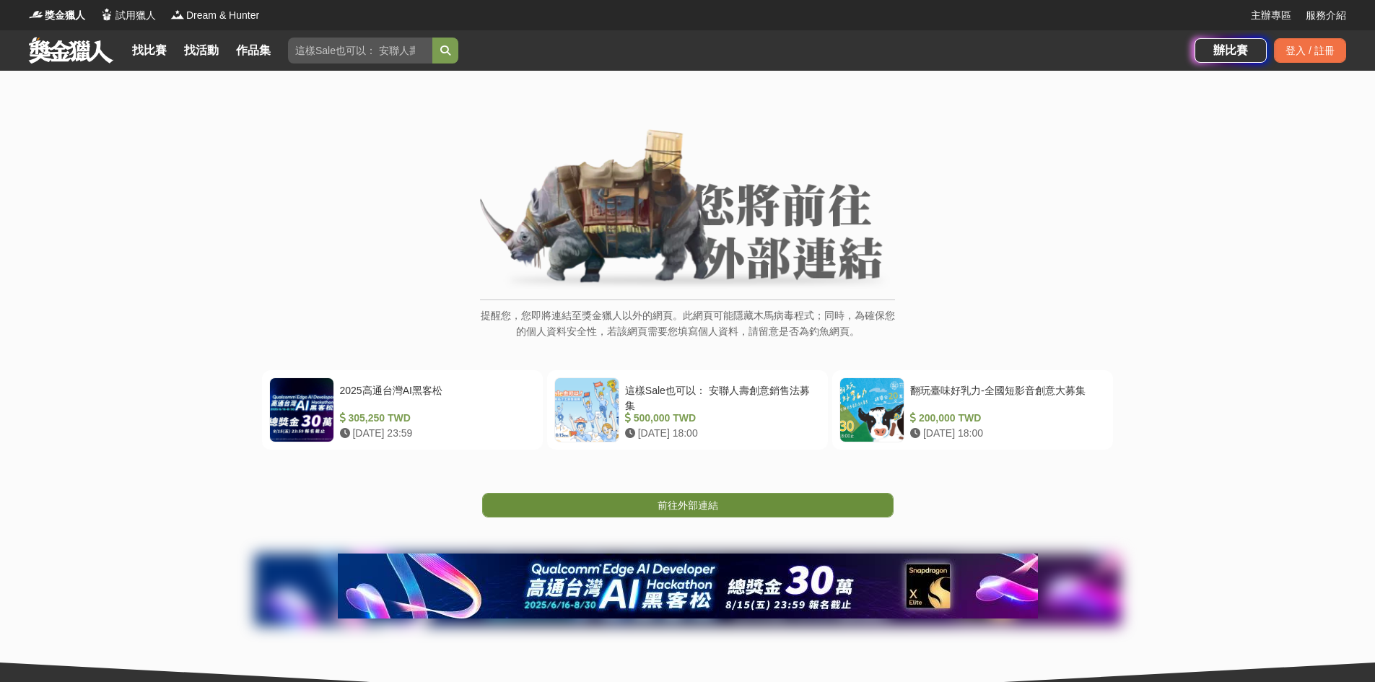
click at [702, 500] on span "前往外部連結" at bounding box center [688, 506] width 61 height 12
